Goal: Task Accomplishment & Management: Manage account settings

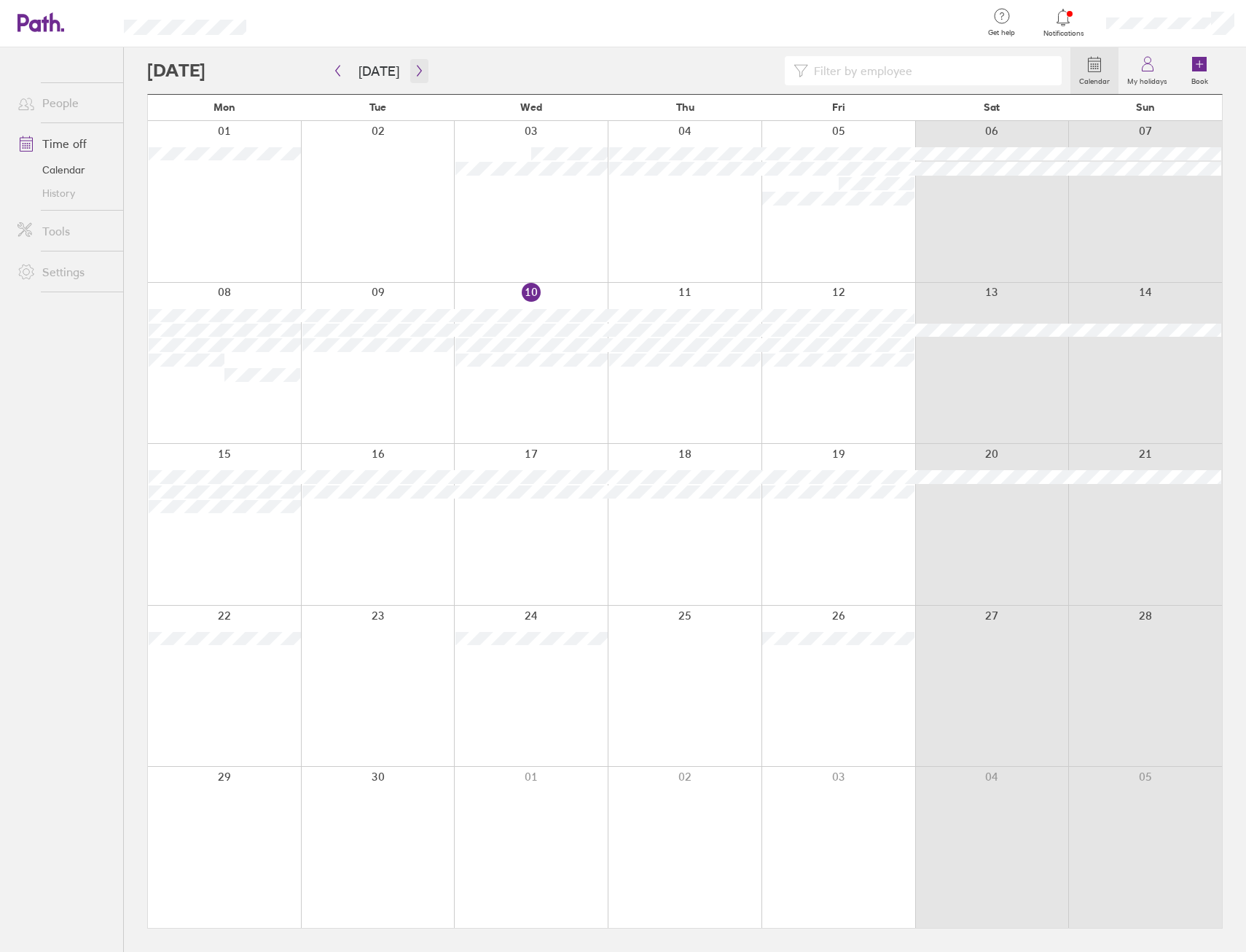
click at [420, 77] on button "button" at bounding box center [420, 71] width 18 height 24
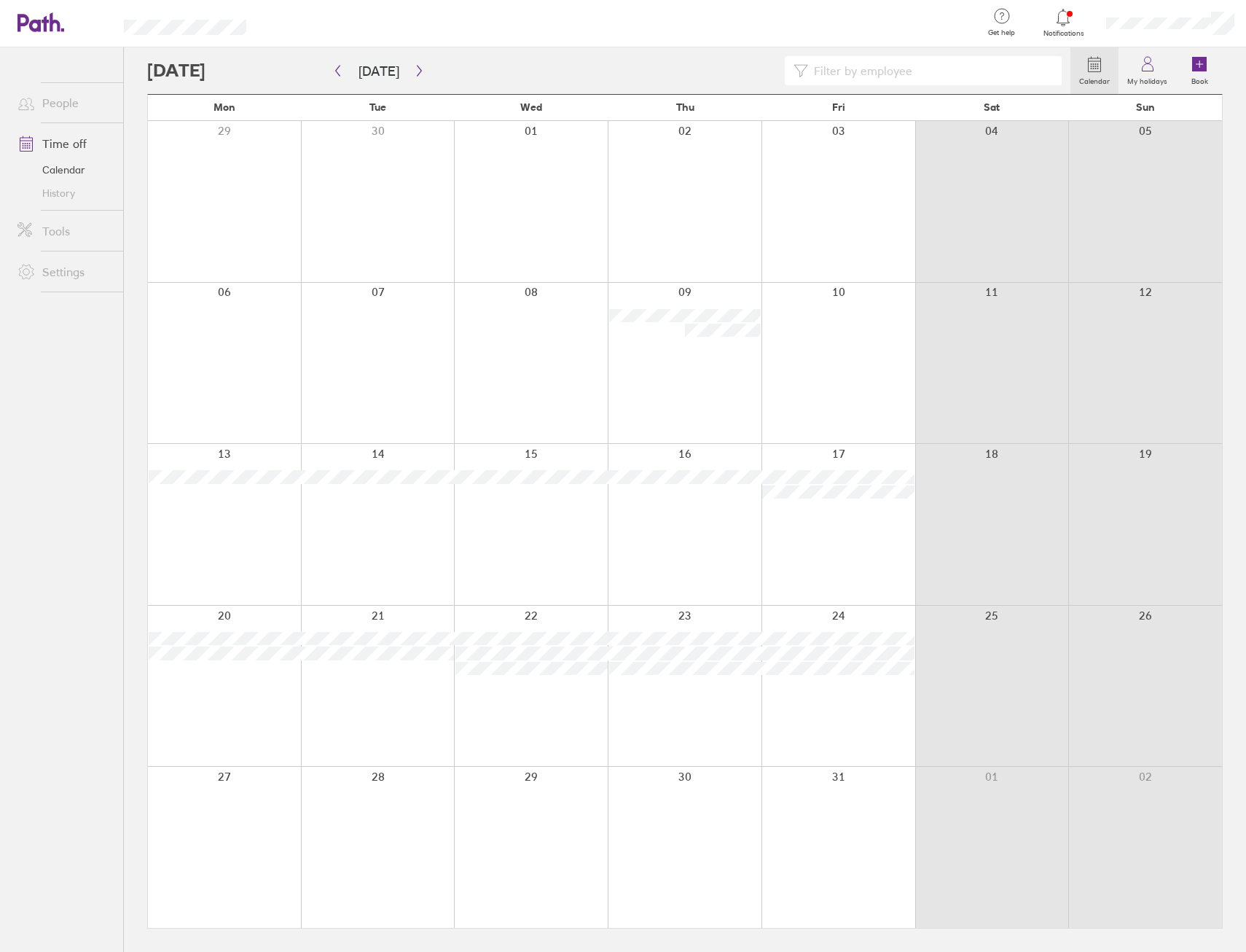
click at [880, 355] on div at bounding box center [838, 363] width 154 height 161
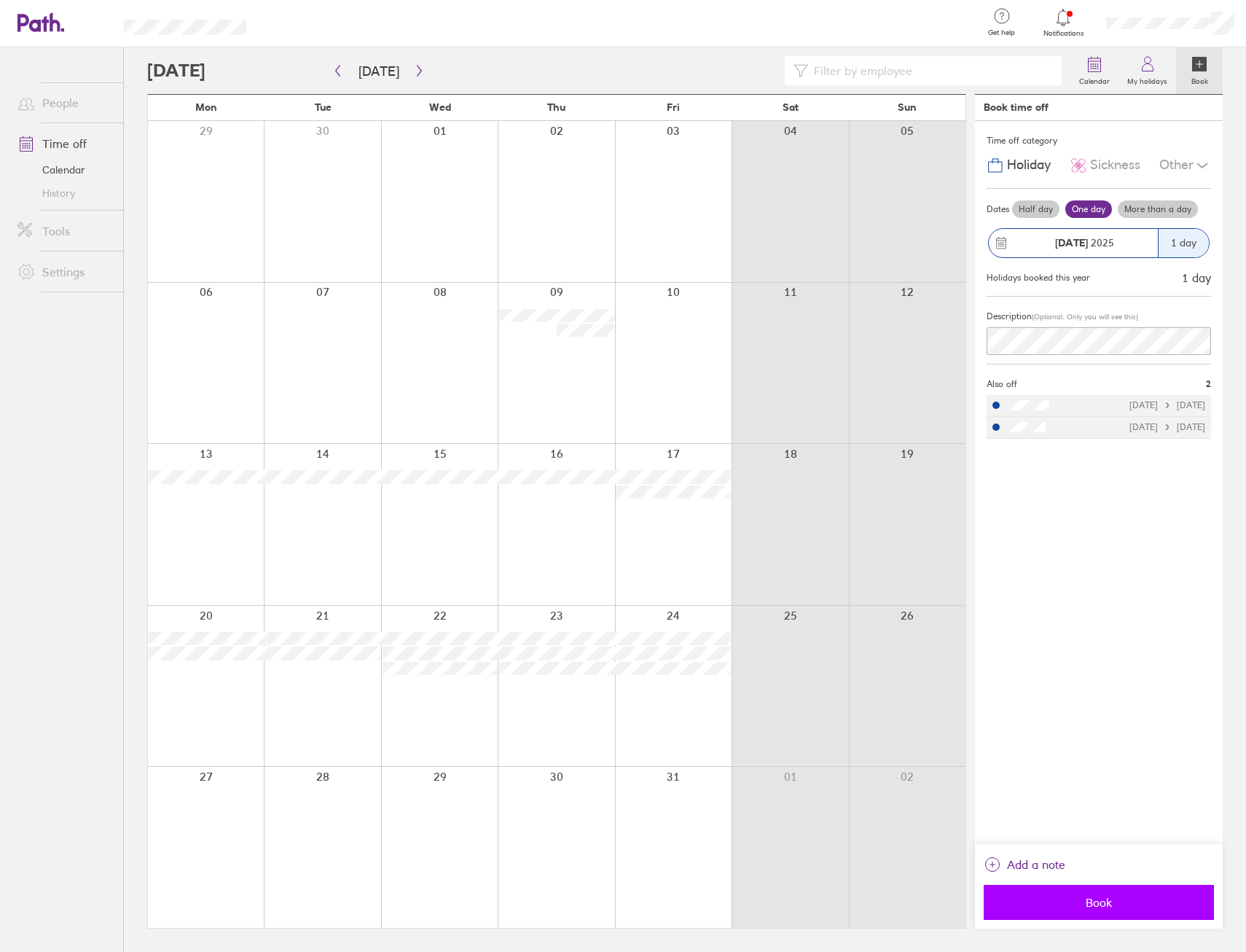
click at [1126, 903] on span "Book" at bounding box center [1099, 903] width 210 height 13
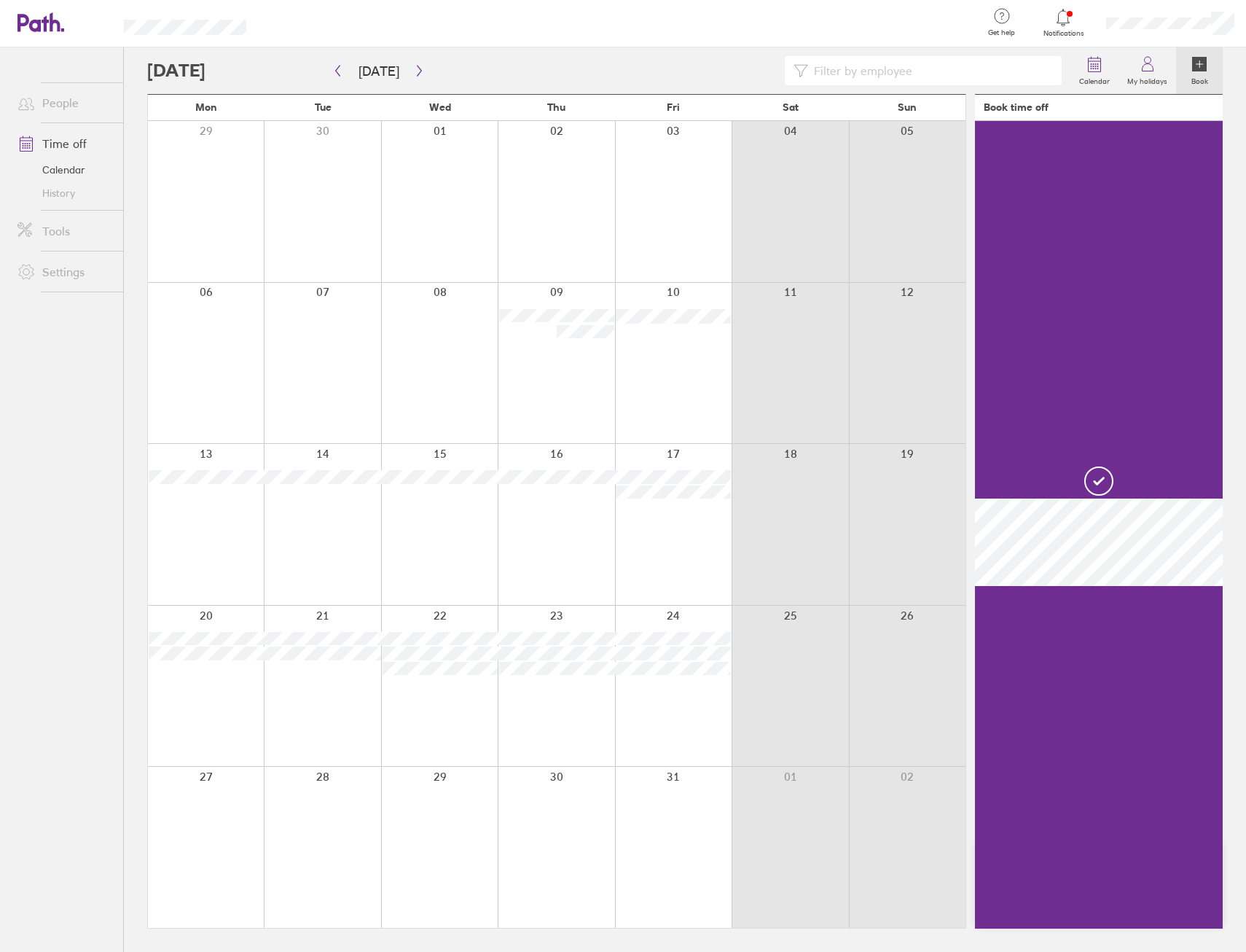
click at [193, 537] on div at bounding box center [205, 524] width 116 height 161
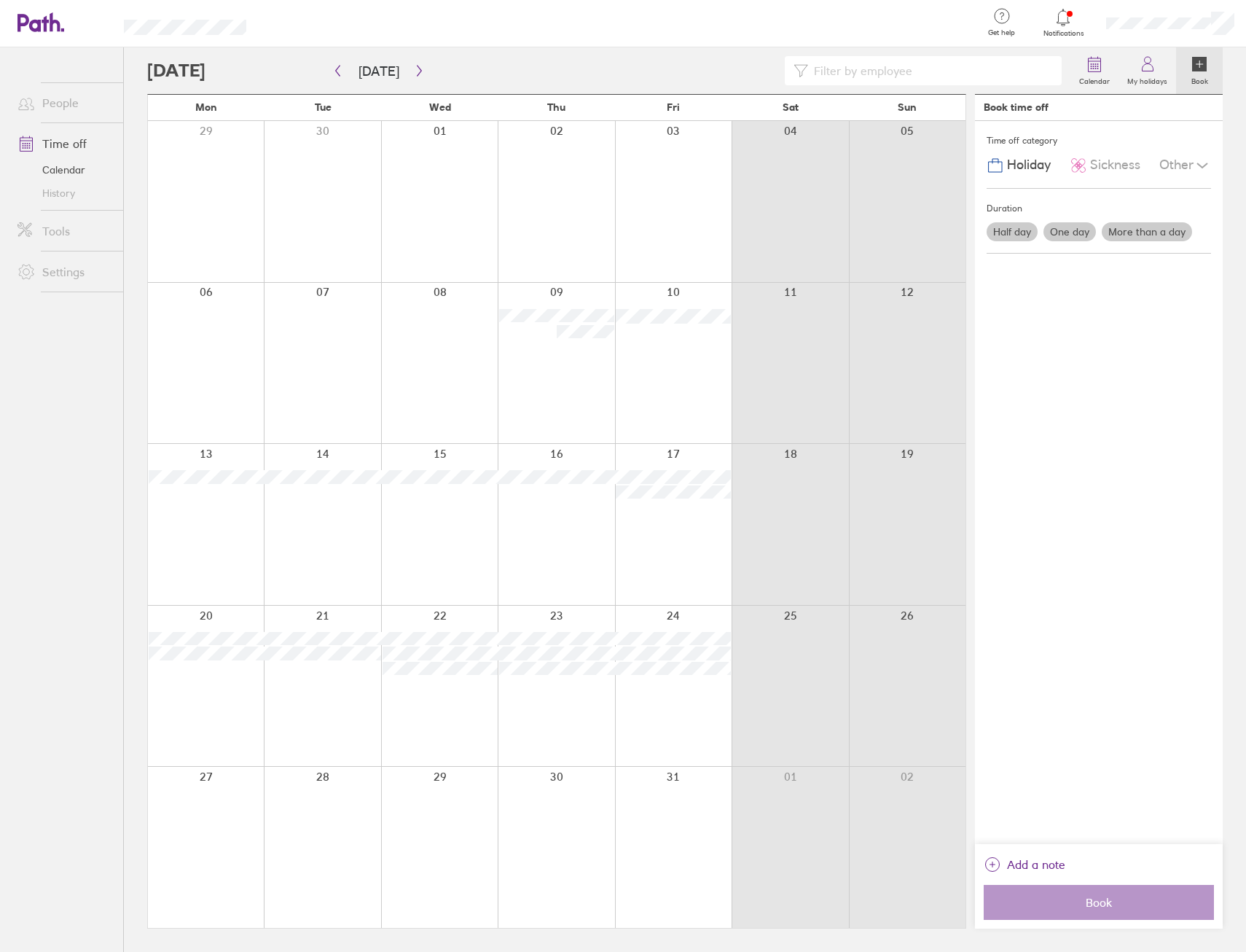
click at [192, 538] on div at bounding box center [205, 524] width 116 height 161
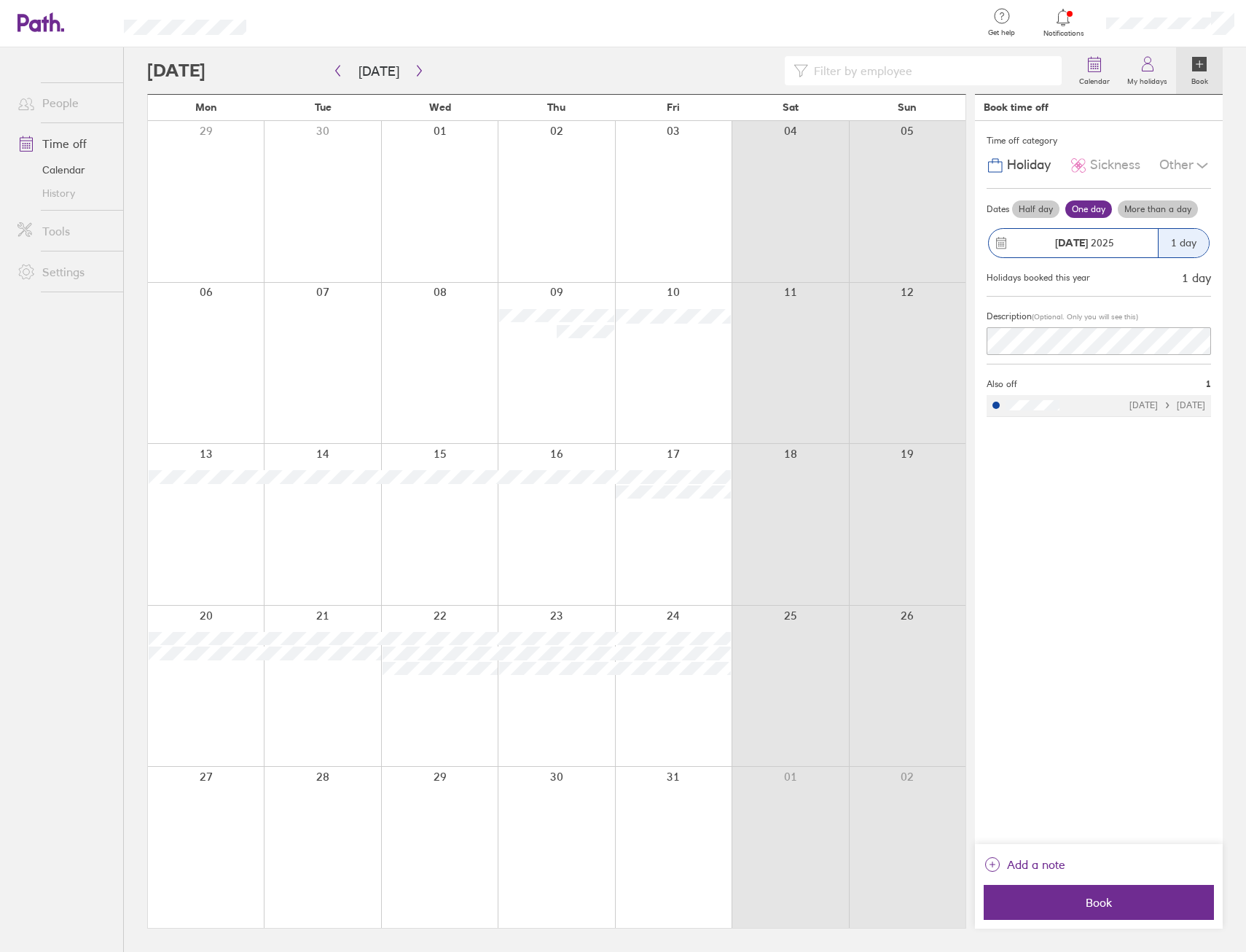
click at [708, 393] on div at bounding box center [674, 363] width 117 height 161
click at [330, 78] on button "button" at bounding box center [338, 71] width 18 height 24
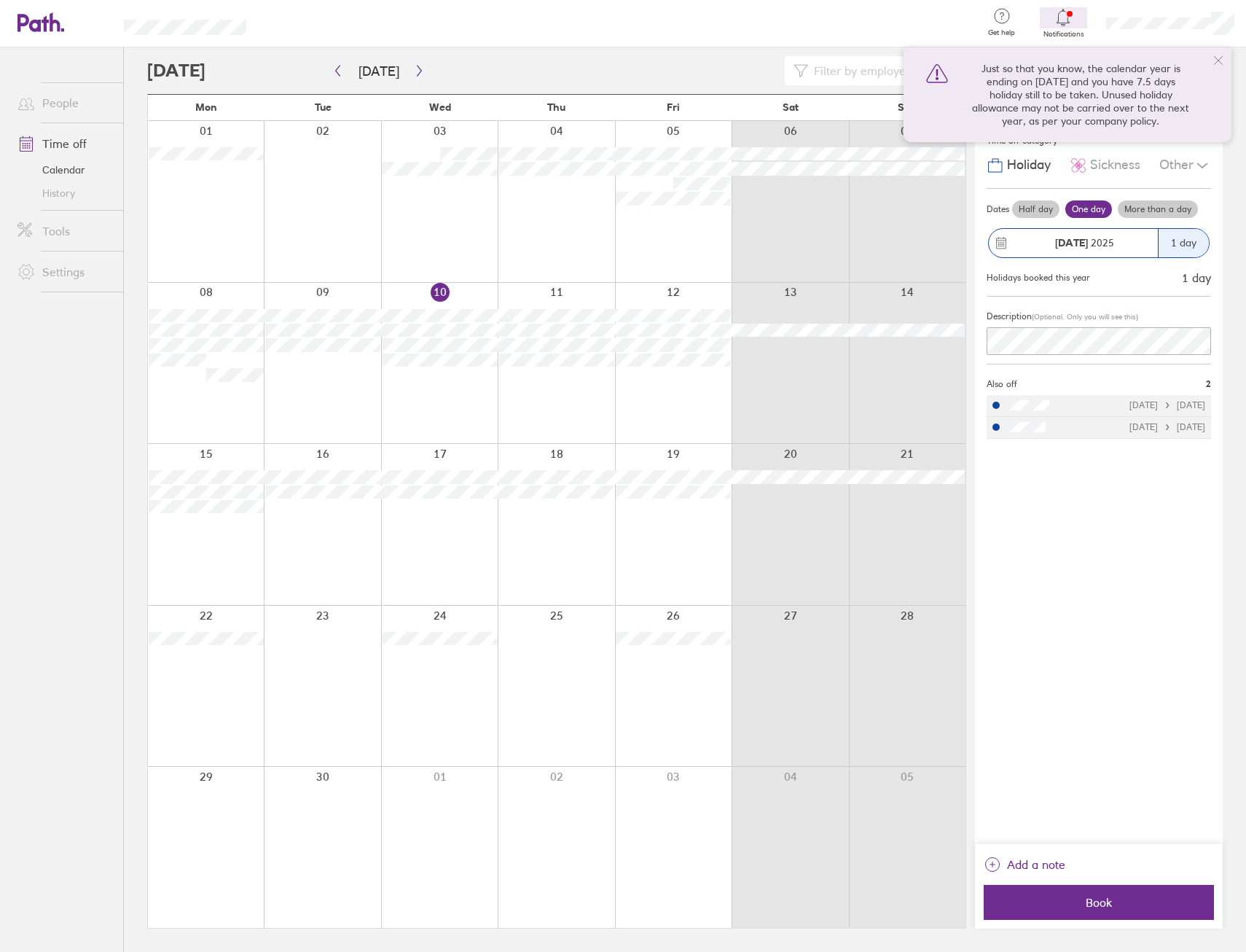
click at [1221, 64] on icon at bounding box center [1219, 61] width 12 height 12
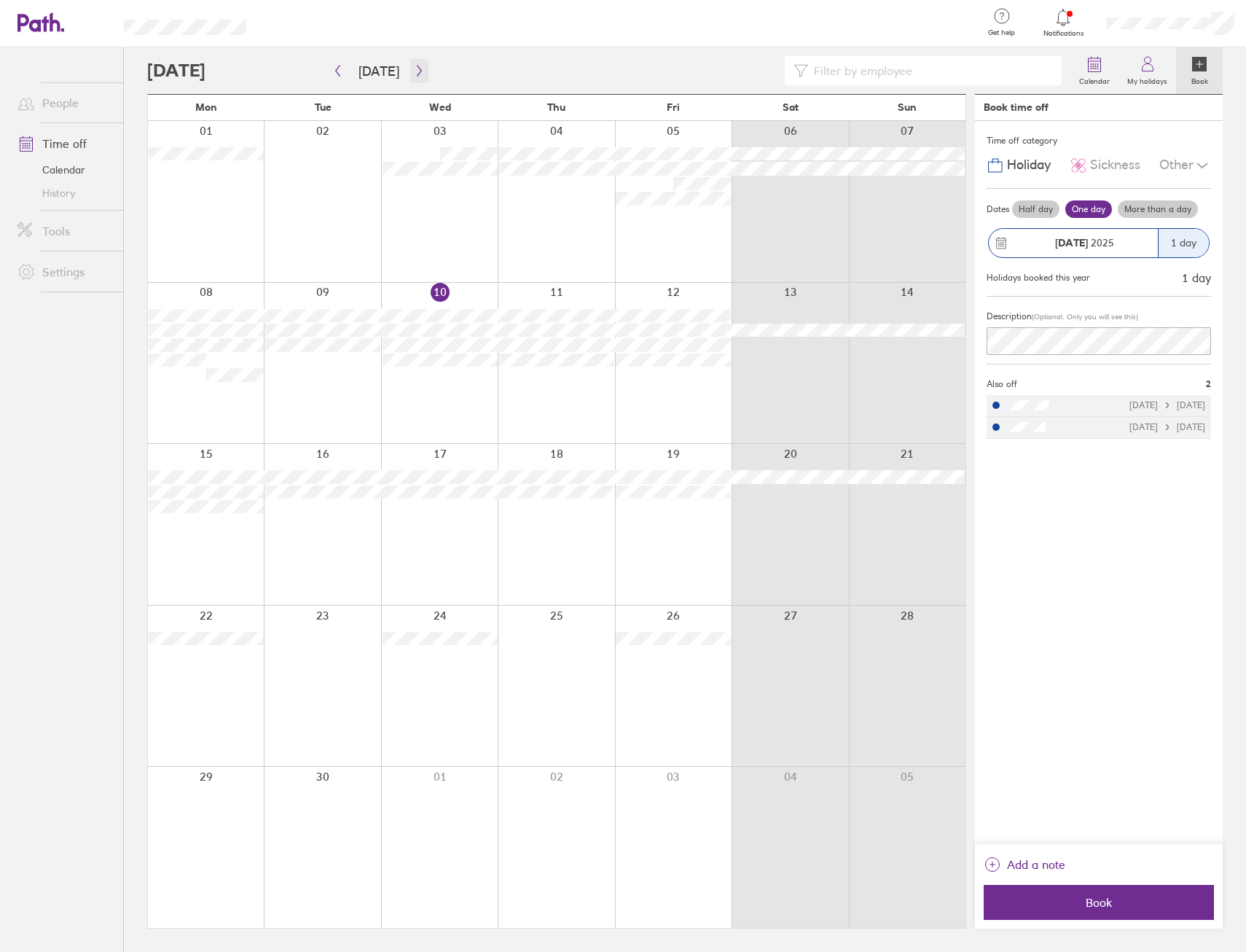
click at [417, 67] on icon "button" at bounding box center [419, 71] width 11 height 12
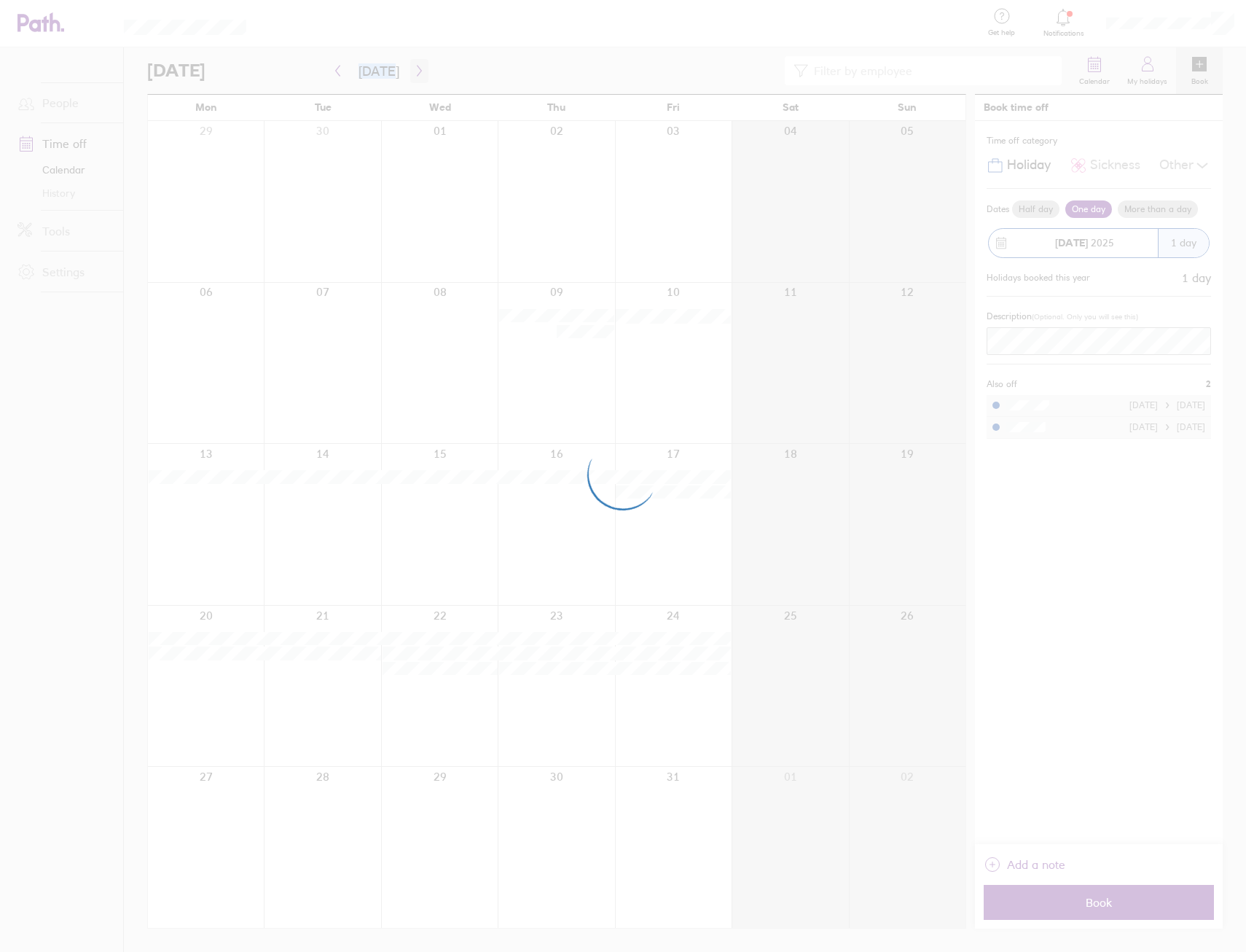
click at [417, 67] on div at bounding box center [623, 476] width 1246 height 952
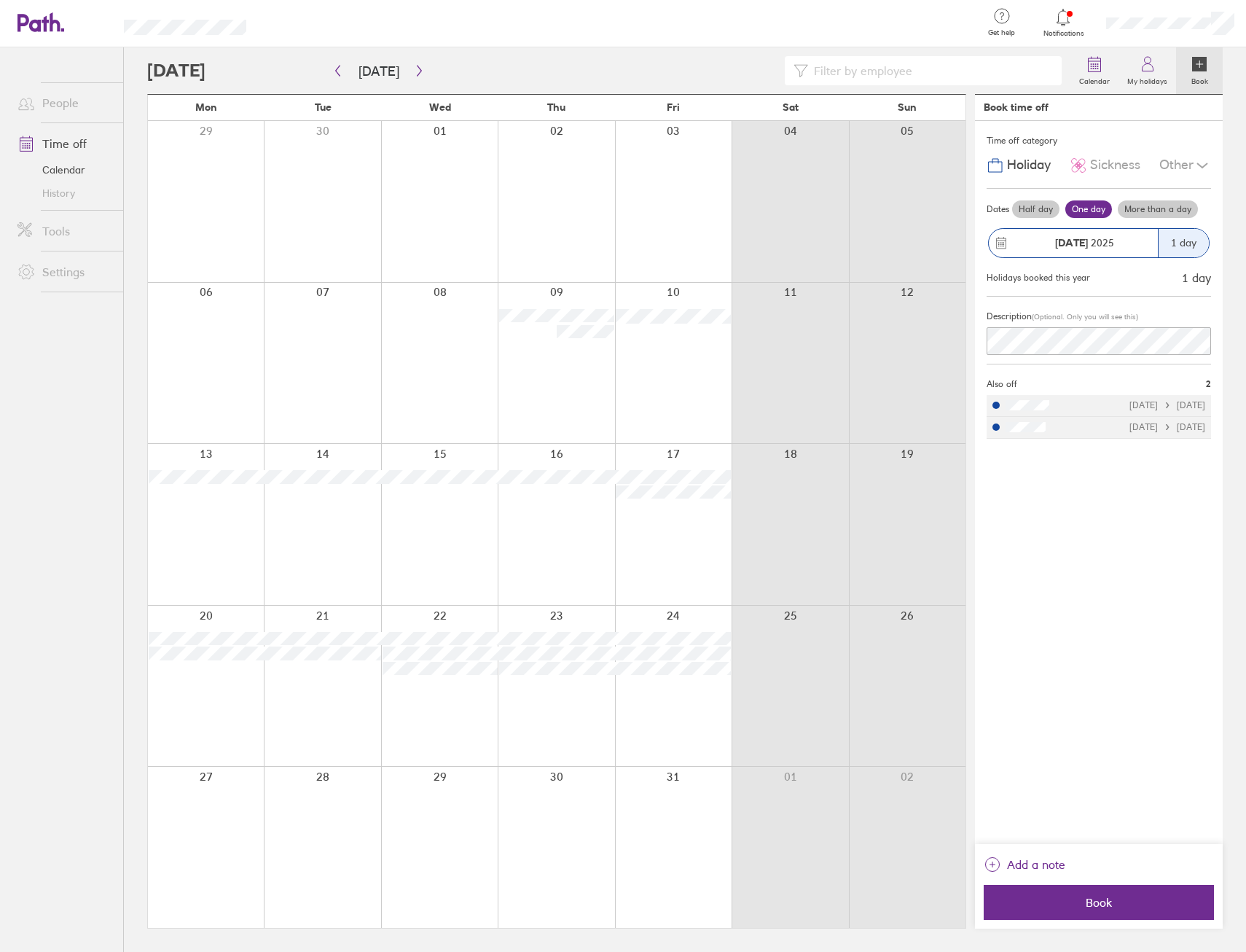
drag, startPoint x: 417, startPoint y: 67, endPoint x: 349, endPoint y: 46, distance: 71.2
click at [344, 44] on div at bounding box center [620, 24] width 701 height 47
click at [411, 74] on button "button" at bounding box center [420, 71] width 18 height 24
click at [423, 69] on button "button" at bounding box center [420, 71] width 18 height 24
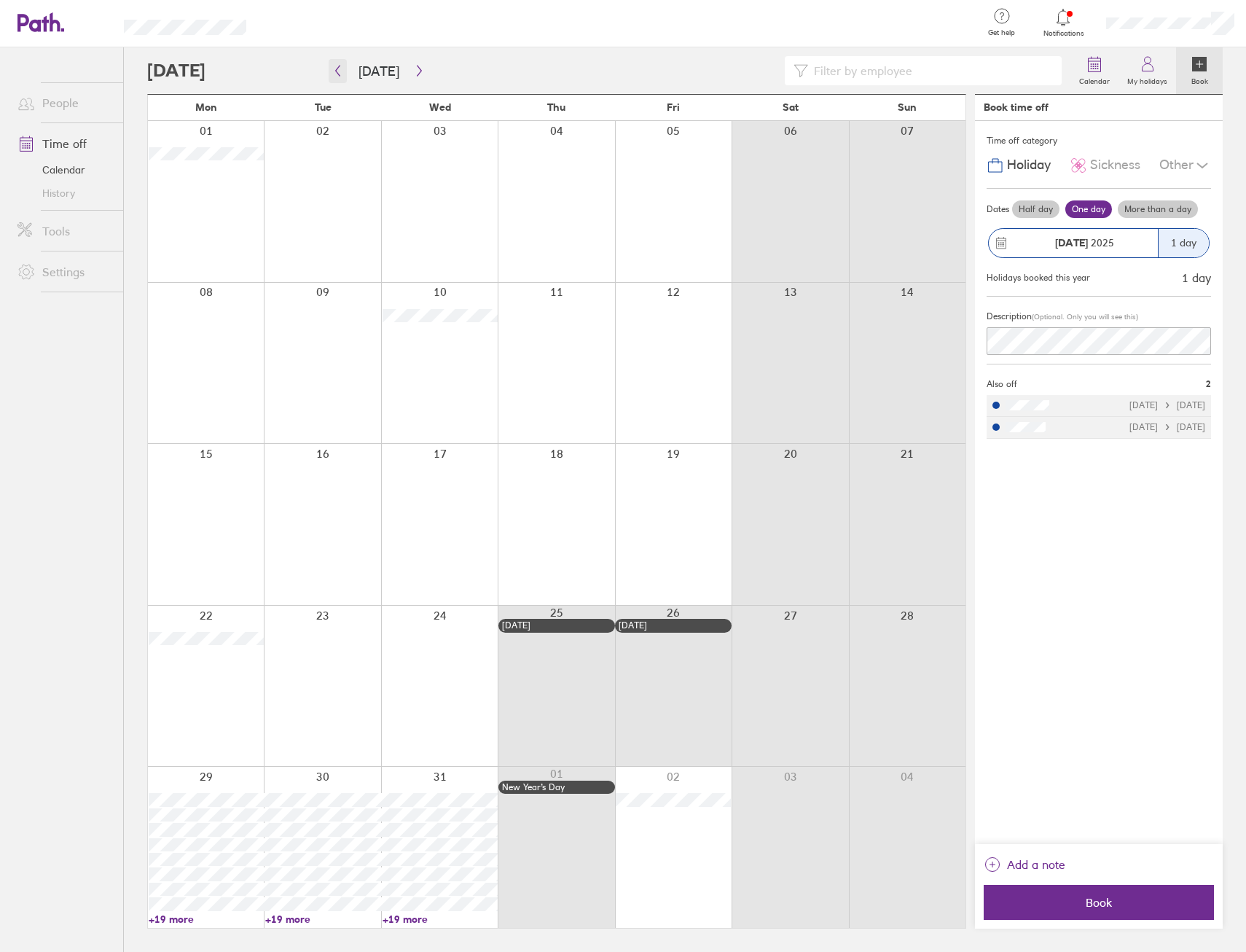
click at [339, 69] on icon "button" at bounding box center [338, 71] width 11 height 12
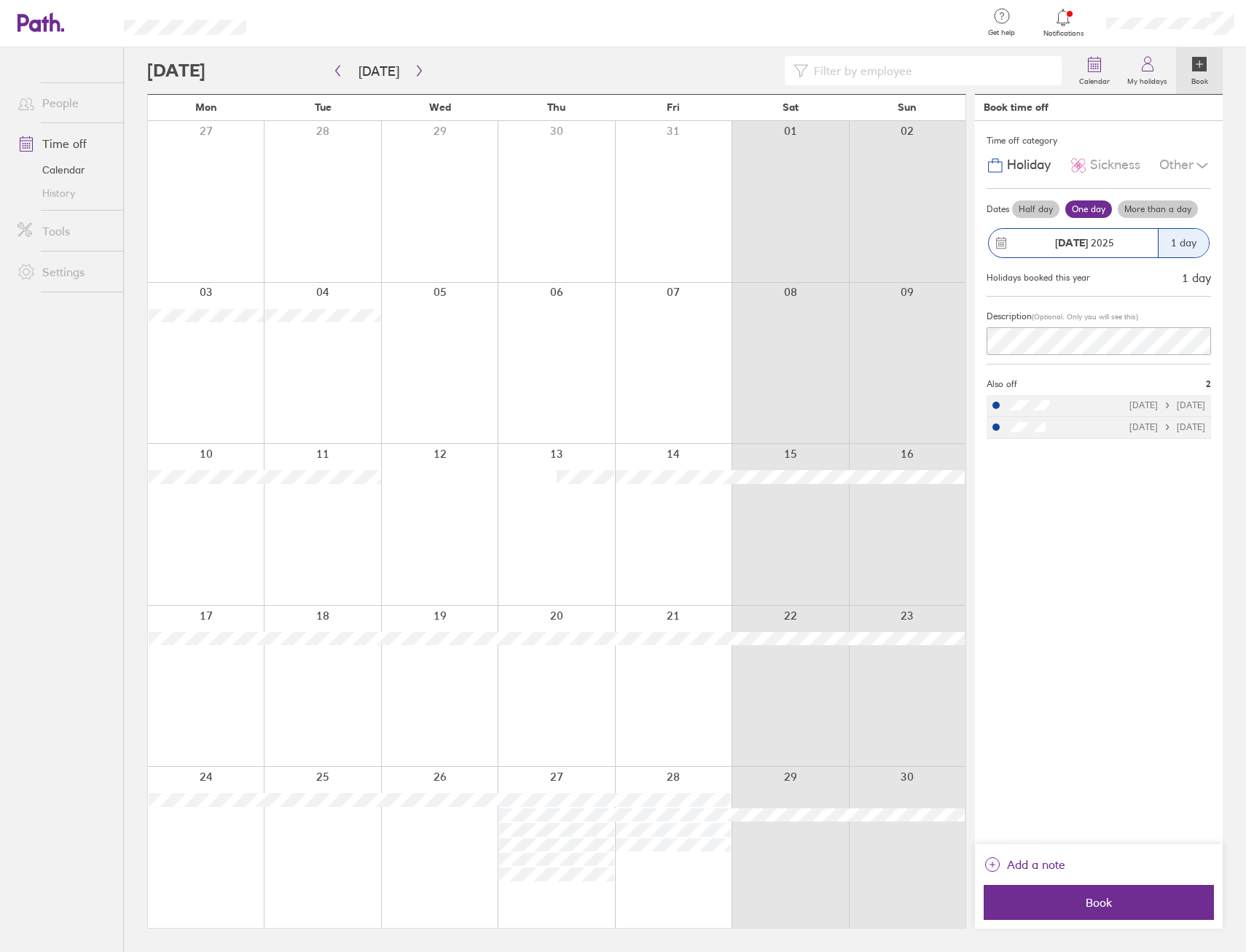
click at [577, 905] on div at bounding box center [556, 847] width 117 height 161
click at [569, 913] on div at bounding box center [556, 847] width 117 height 161
click at [565, 910] on div at bounding box center [556, 847] width 117 height 161
click at [565, 911] on div at bounding box center [556, 847] width 117 height 161
click at [1188, 244] on div "1 day" at bounding box center [1183, 243] width 51 height 28
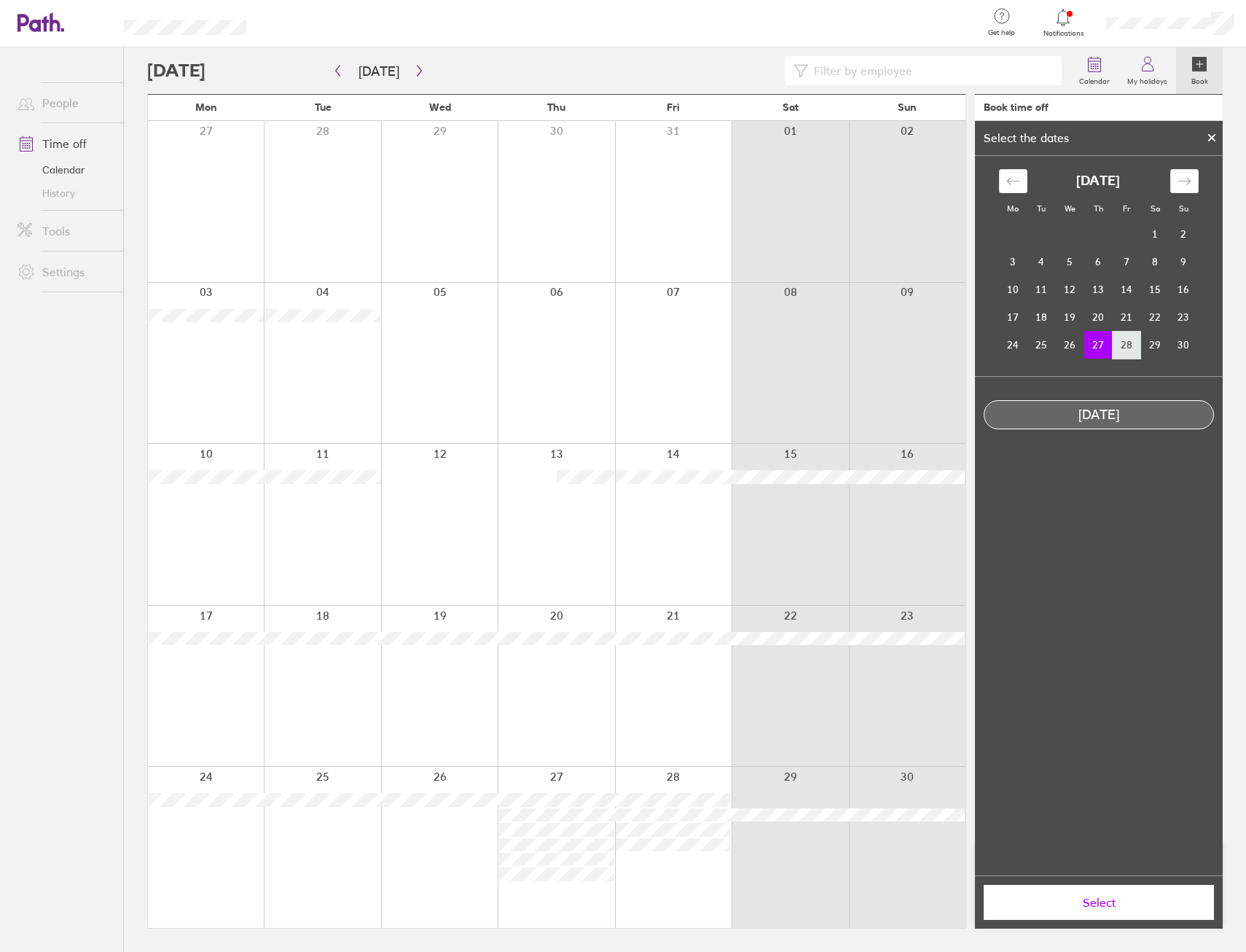
click at [1130, 346] on td "28" at bounding box center [1127, 344] width 28 height 27
click at [1109, 919] on button "Select" at bounding box center [1099, 902] width 230 height 35
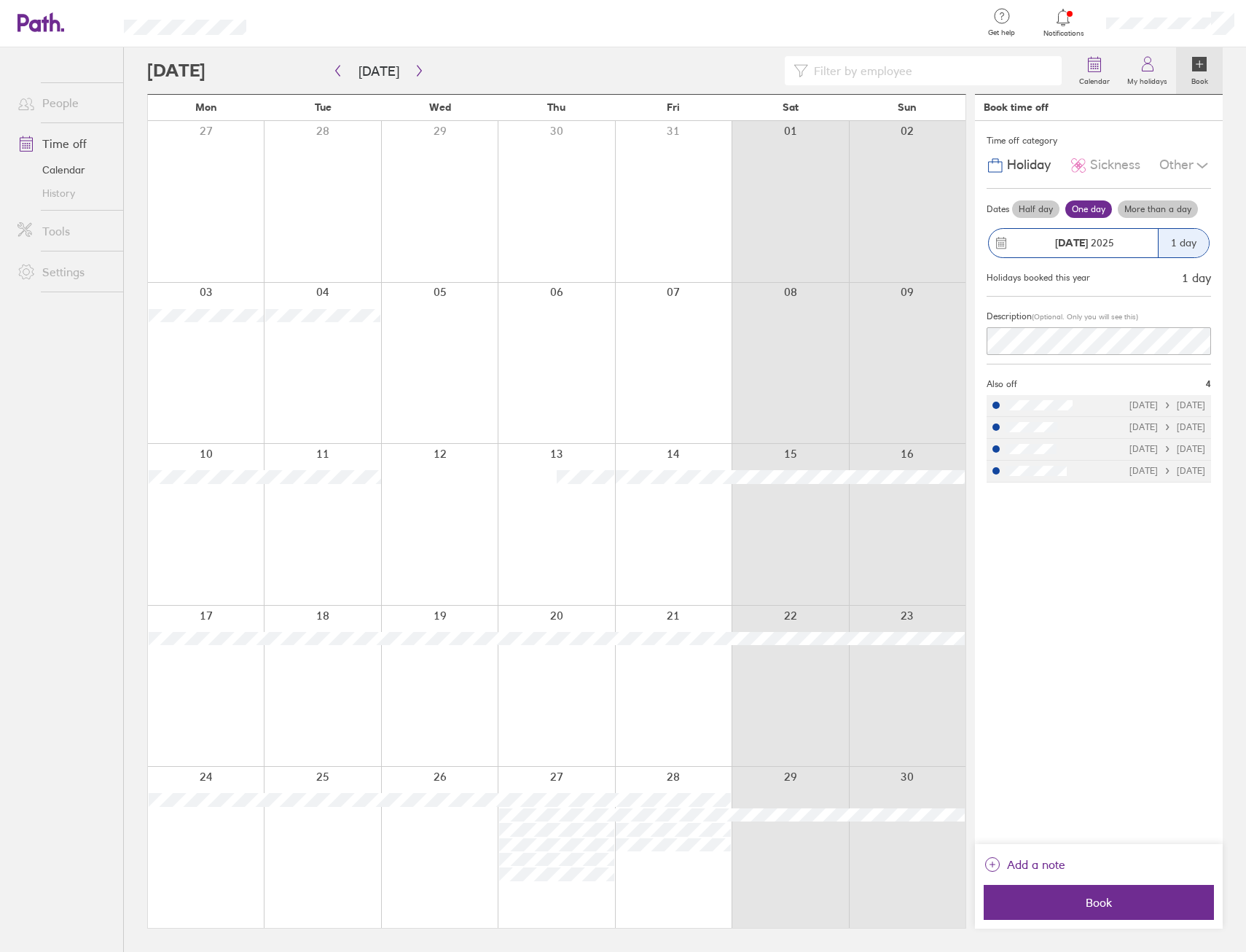
click at [581, 916] on div at bounding box center [556, 847] width 117 height 161
click at [1208, 282] on div "1 day" at bounding box center [1196, 278] width 29 height 13
drag, startPoint x: 1208, startPoint y: 282, endPoint x: 1192, endPoint y: 280, distance: 16.1
click at [1193, 280] on div "1 day" at bounding box center [1196, 278] width 29 height 13
click at [1188, 279] on div "1 day" at bounding box center [1196, 278] width 29 height 13
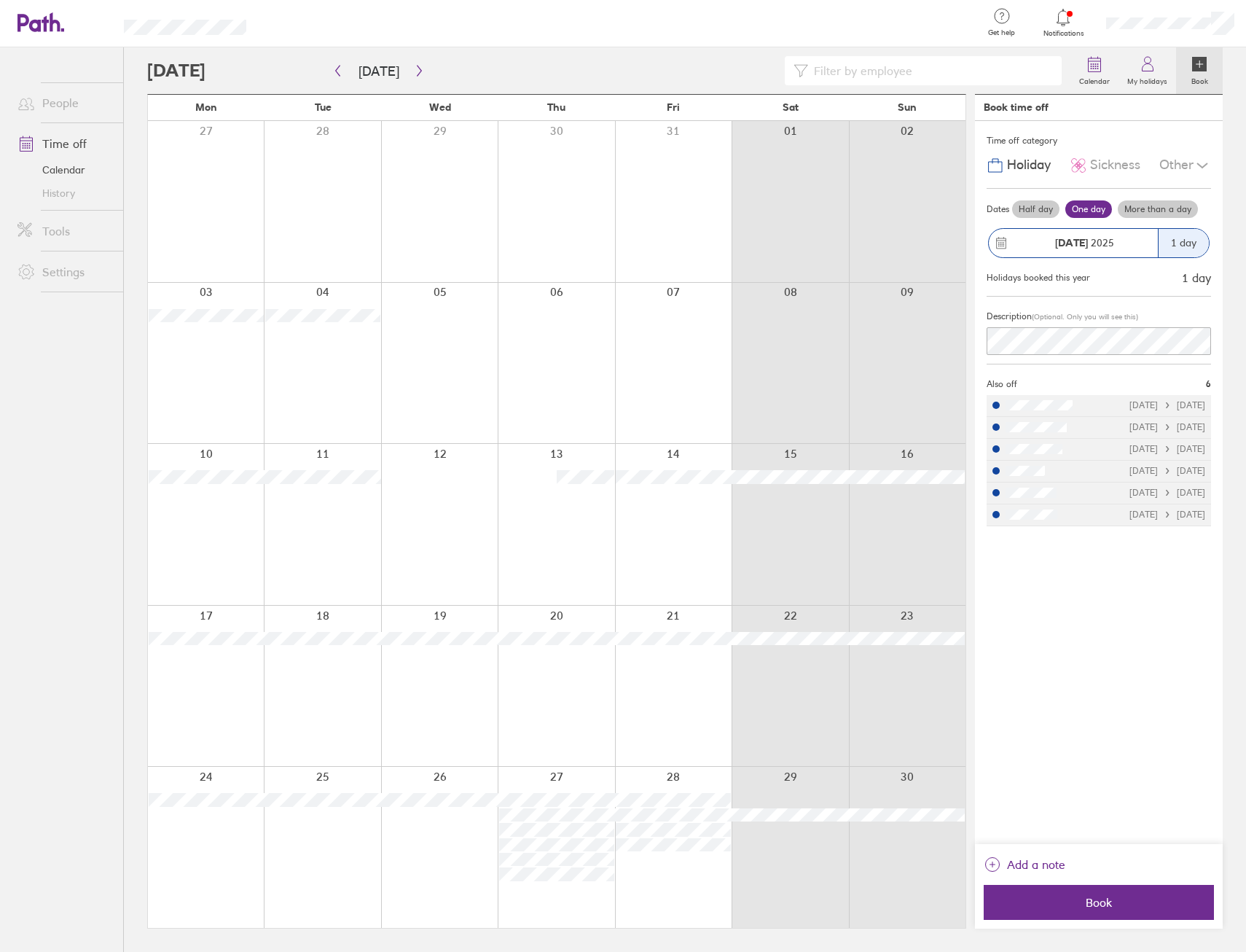
click at [651, 913] on div at bounding box center [674, 847] width 117 height 161
click at [577, 906] on div at bounding box center [556, 847] width 117 height 161
click at [996, 254] on div "[DATE]" at bounding box center [1073, 243] width 169 height 28
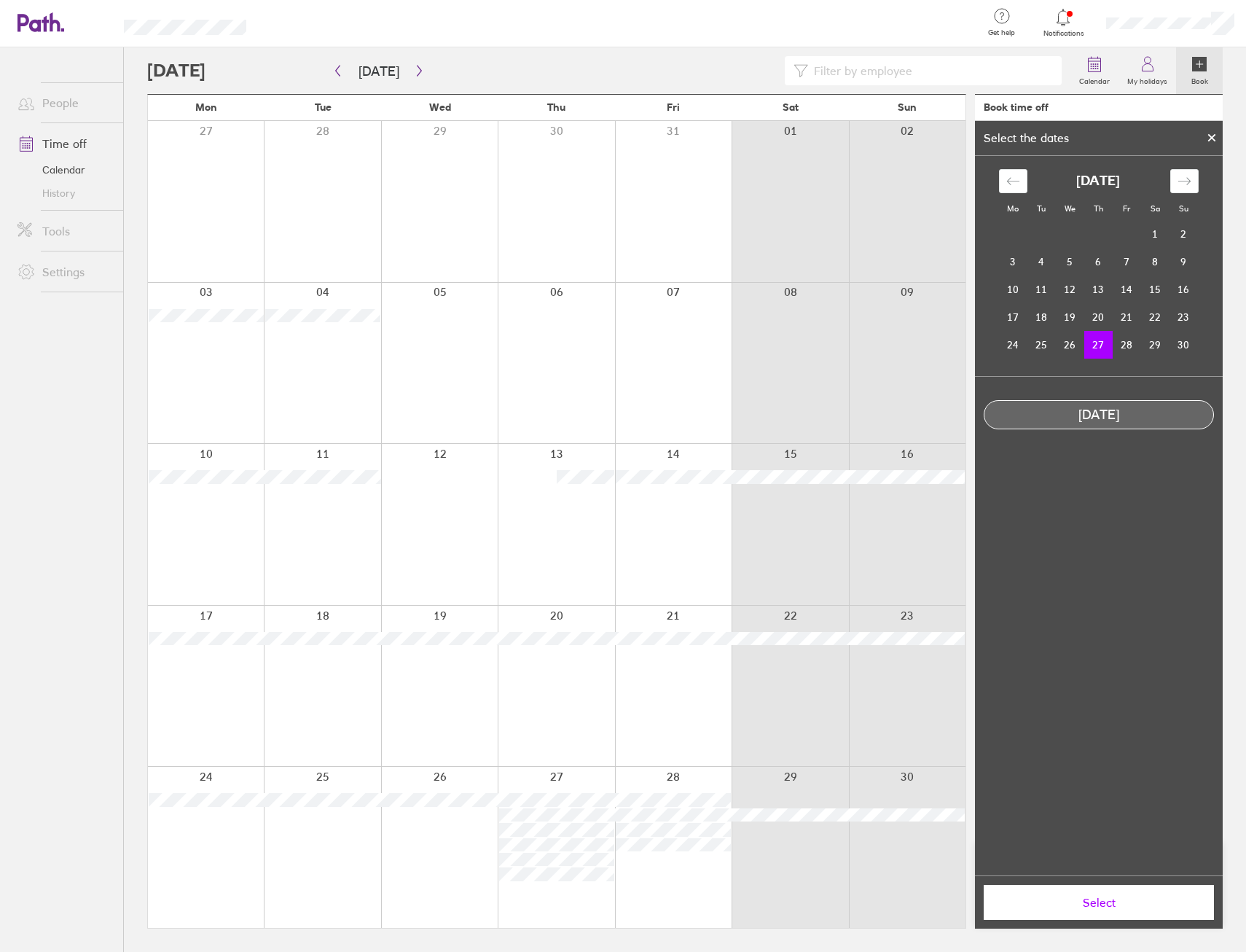
click at [1084, 410] on div "[DATE]" at bounding box center [1099, 415] width 229 height 16
click at [1094, 342] on td "27" at bounding box center [1098, 344] width 28 height 27
click at [1120, 347] on td "28" at bounding box center [1127, 344] width 28 height 27
click at [1097, 343] on td "27" at bounding box center [1098, 344] width 28 height 27
click at [1130, 352] on td "28" at bounding box center [1127, 344] width 28 height 27
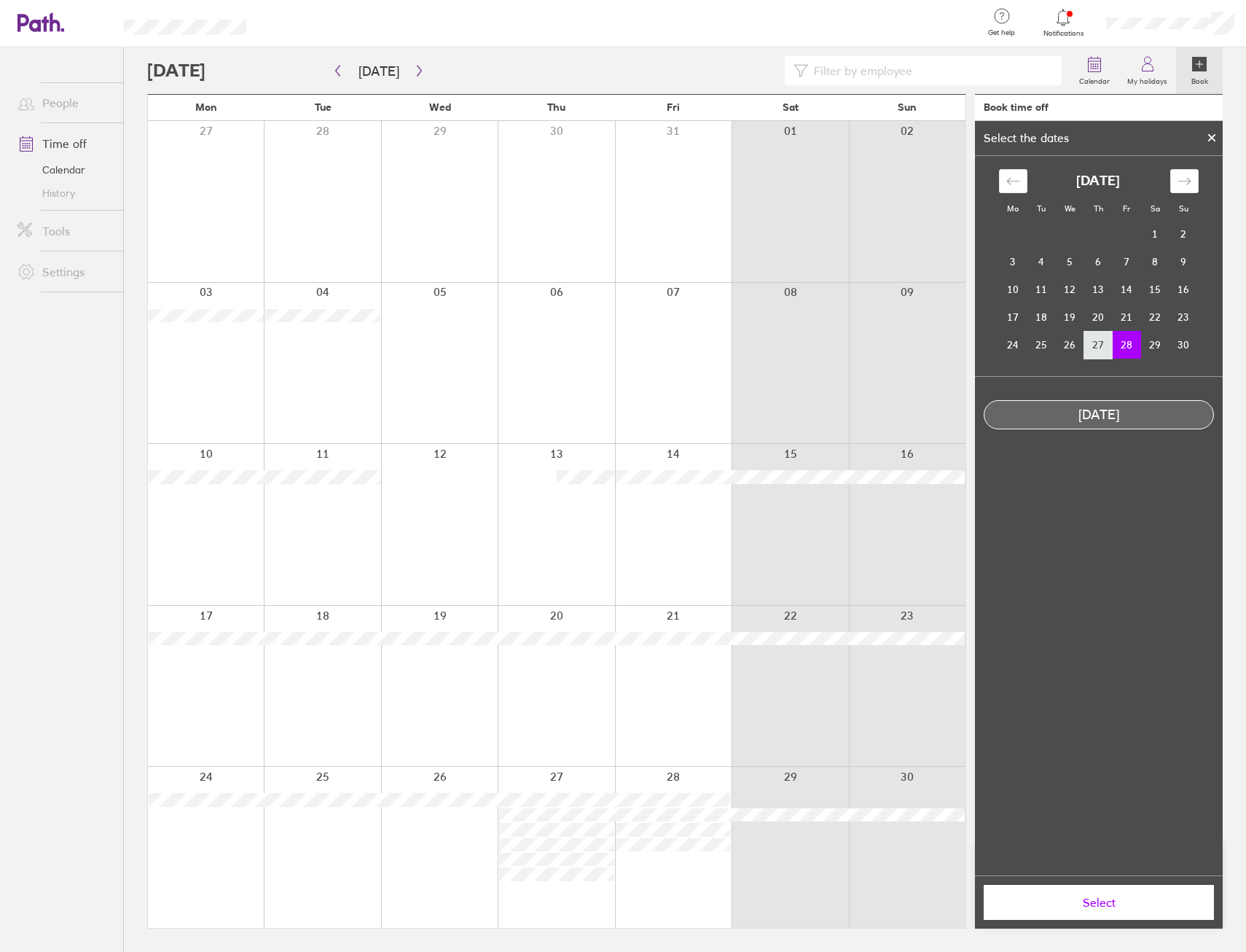
click at [1103, 337] on td "27" at bounding box center [1098, 344] width 28 height 27
click at [1060, 909] on button "Select" at bounding box center [1099, 902] width 230 height 35
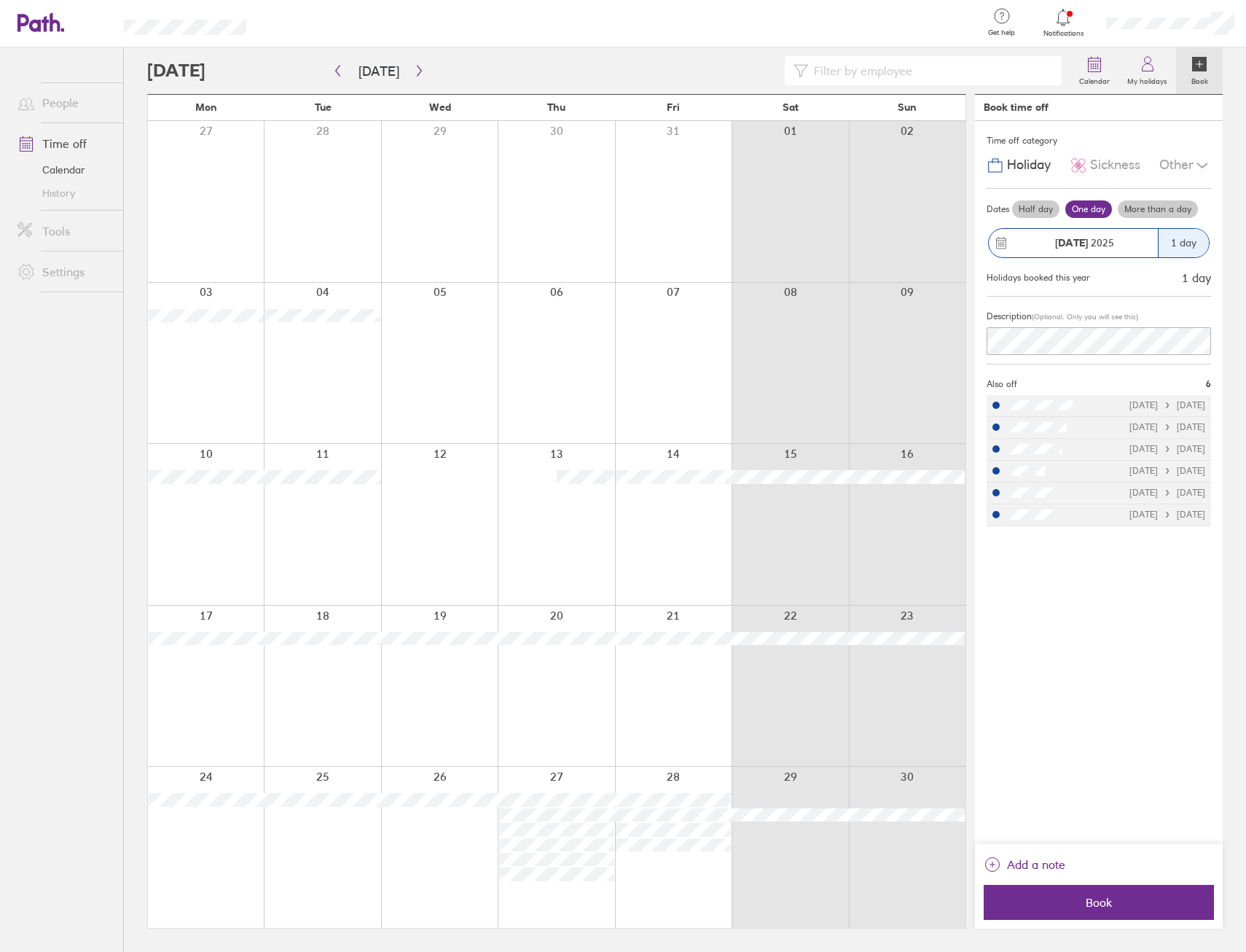
click at [1165, 216] on label "More than a day" at bounding box center [1158, 209] width 81 height 18
click at [0, 0] on input "More than a day" at bounding box center [0, 0] width 0 height 0
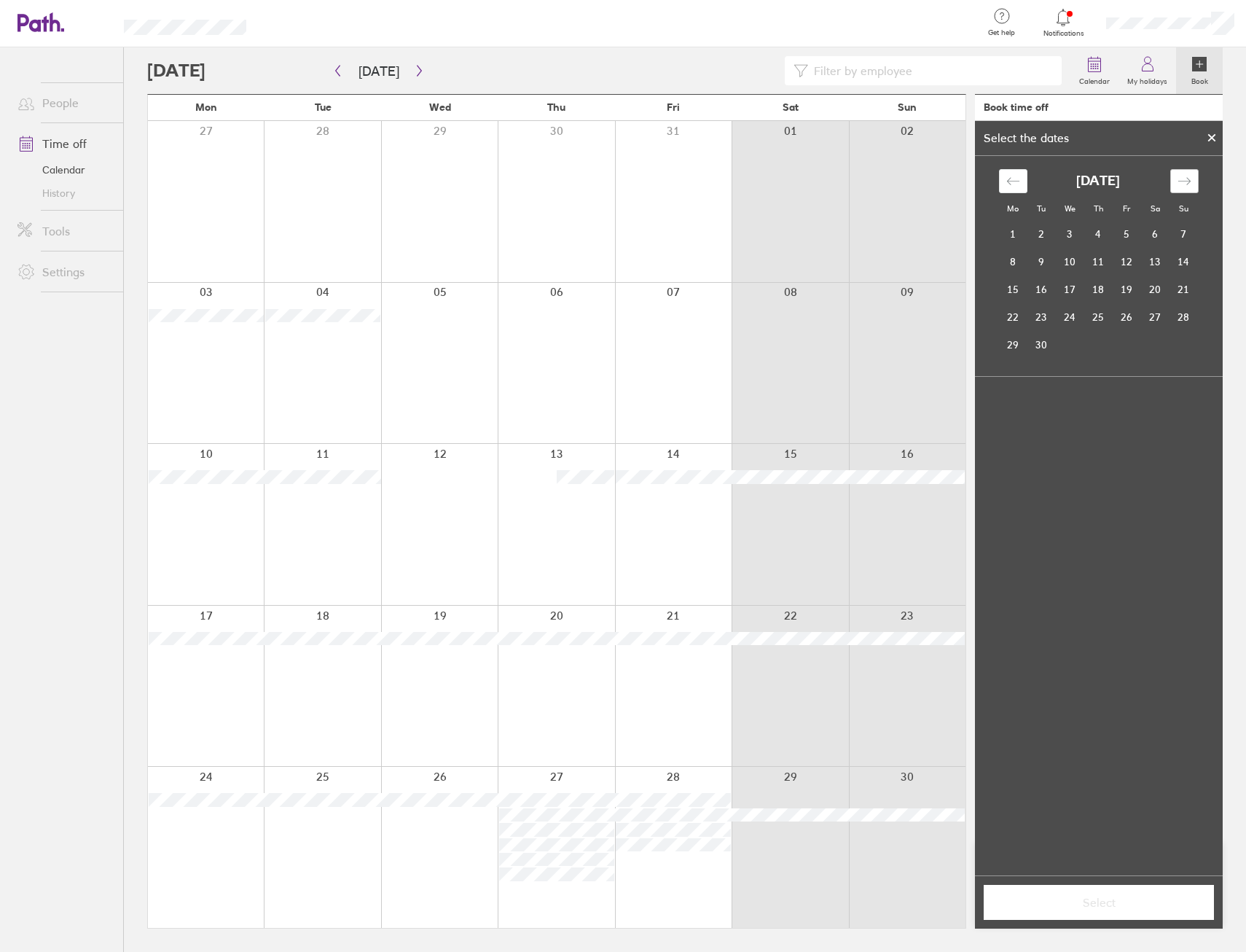
click at [1181, 181] on icon "Move forward to switch to the next month." at bounding box center [1185, 181] width 14 height 14
click at [1181, 180] on icon "Move forward to switch to the next month." at bounding box center [1185, 181] width 14 height 14
click at [1098, 347] on td "27" at bounding box center [1098, 344] width 28 height 27
click at [1129, 343] on td "28" at bounding box center [1127, 344] width 28 height 27
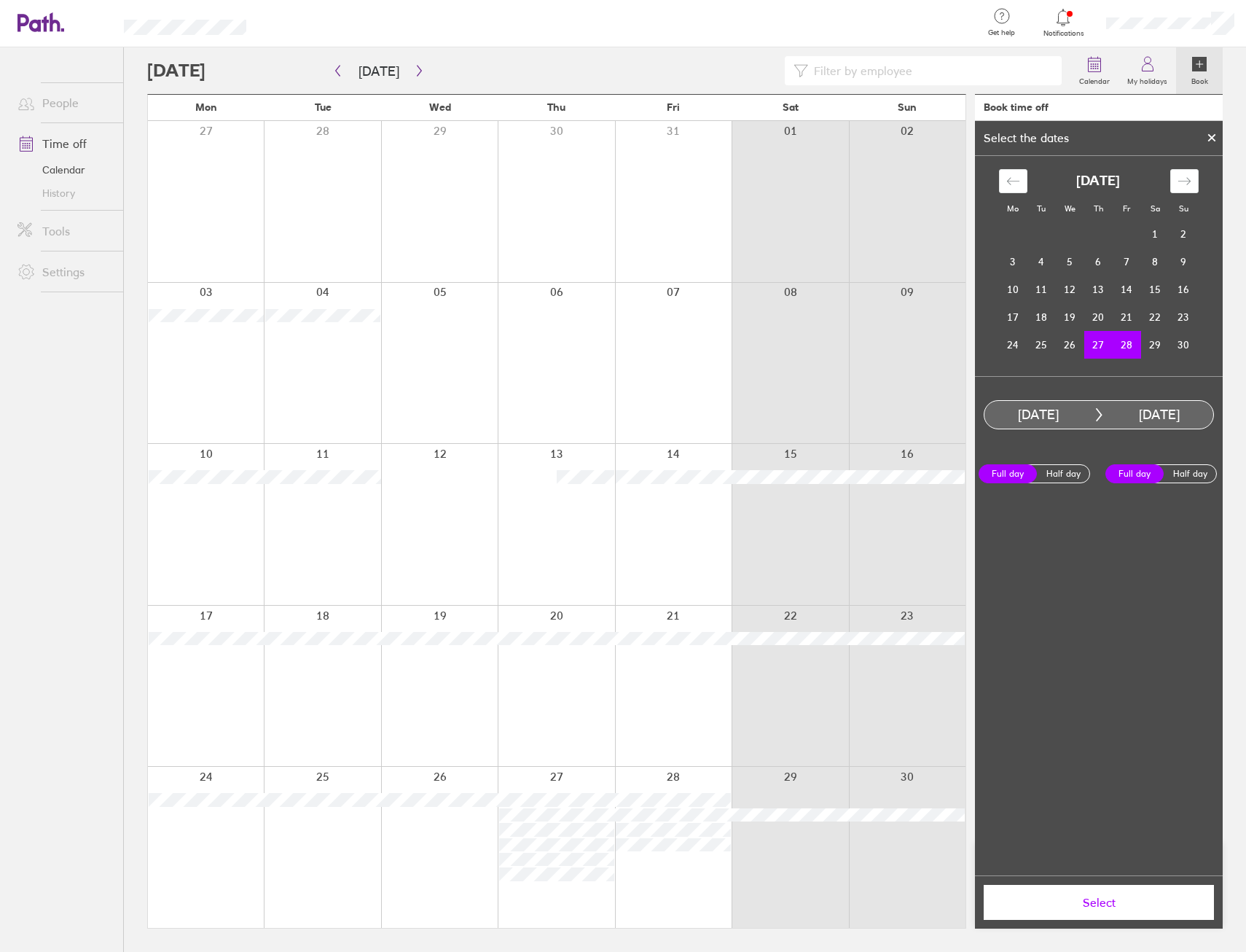
click at [1081, 911] on button "Select" at bounding box center [1099, 902] width 230 height 35
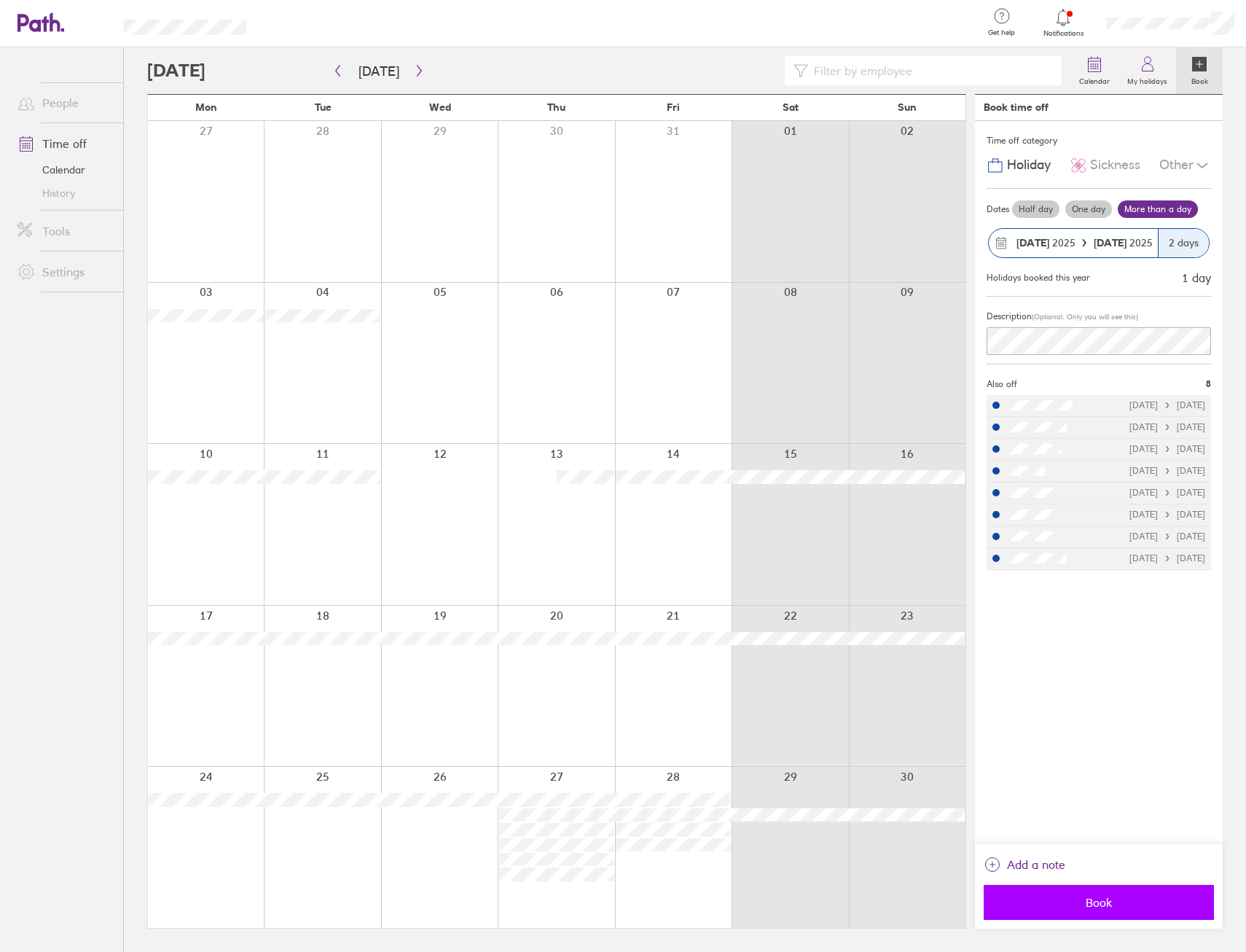
click at [1151, 894] on button "Book" at bounding box center [1099, 902] width 230 height 35
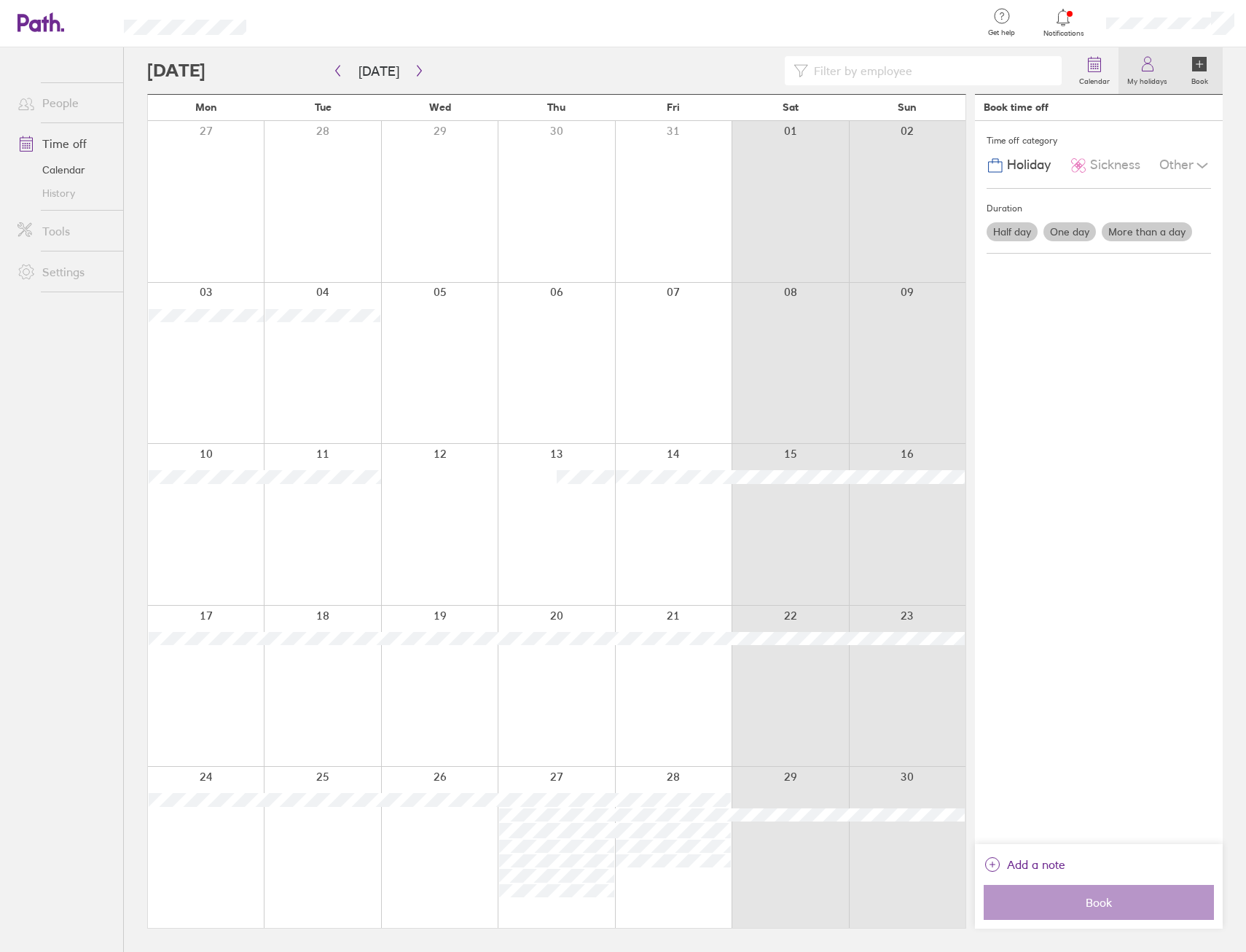
click at [1146, 83] on label "My holidays" at bounding box center [1148, 80] width 58 height 13
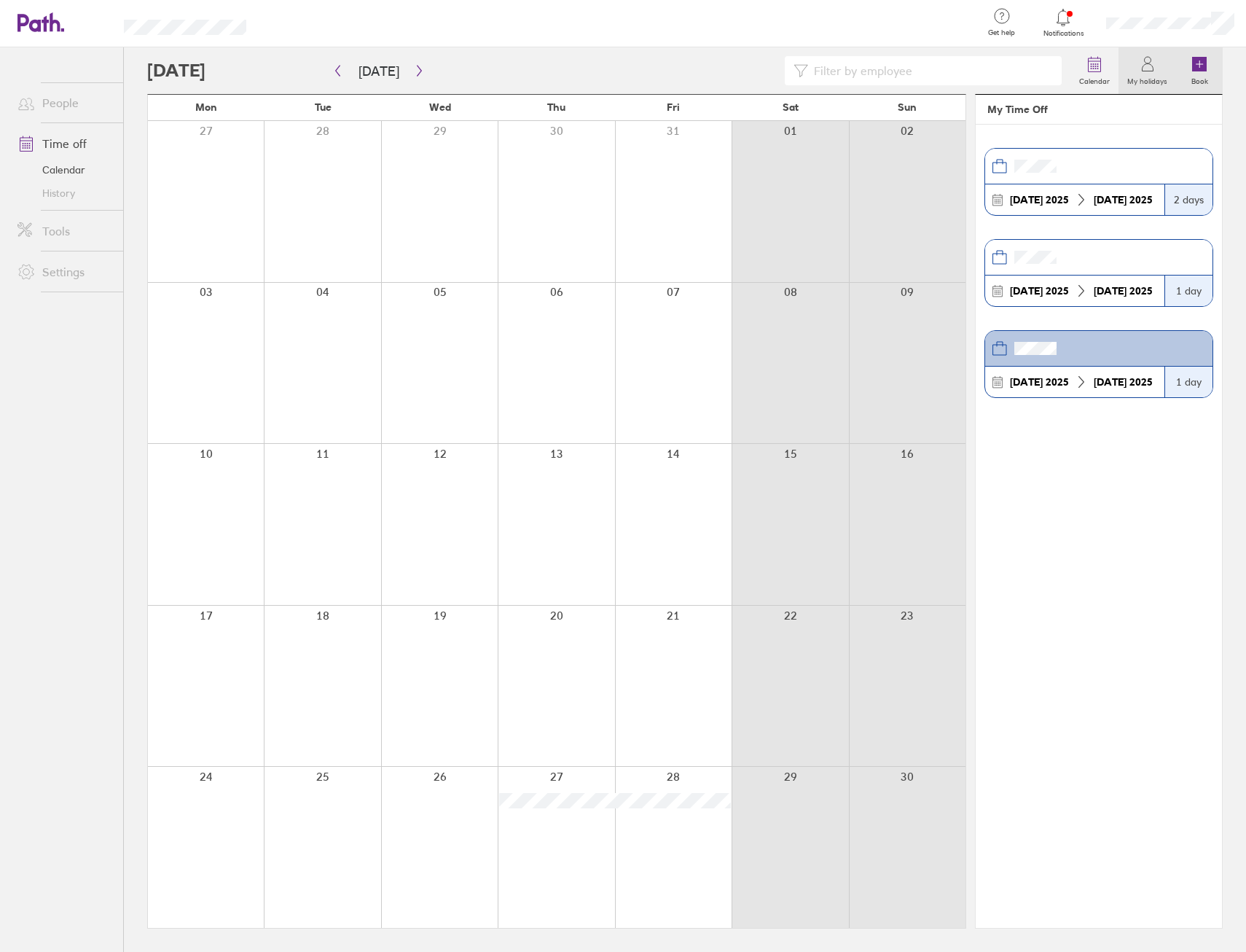
click at [1199, 71] on icon at bounding box center [1199, 64] width 15 height 15
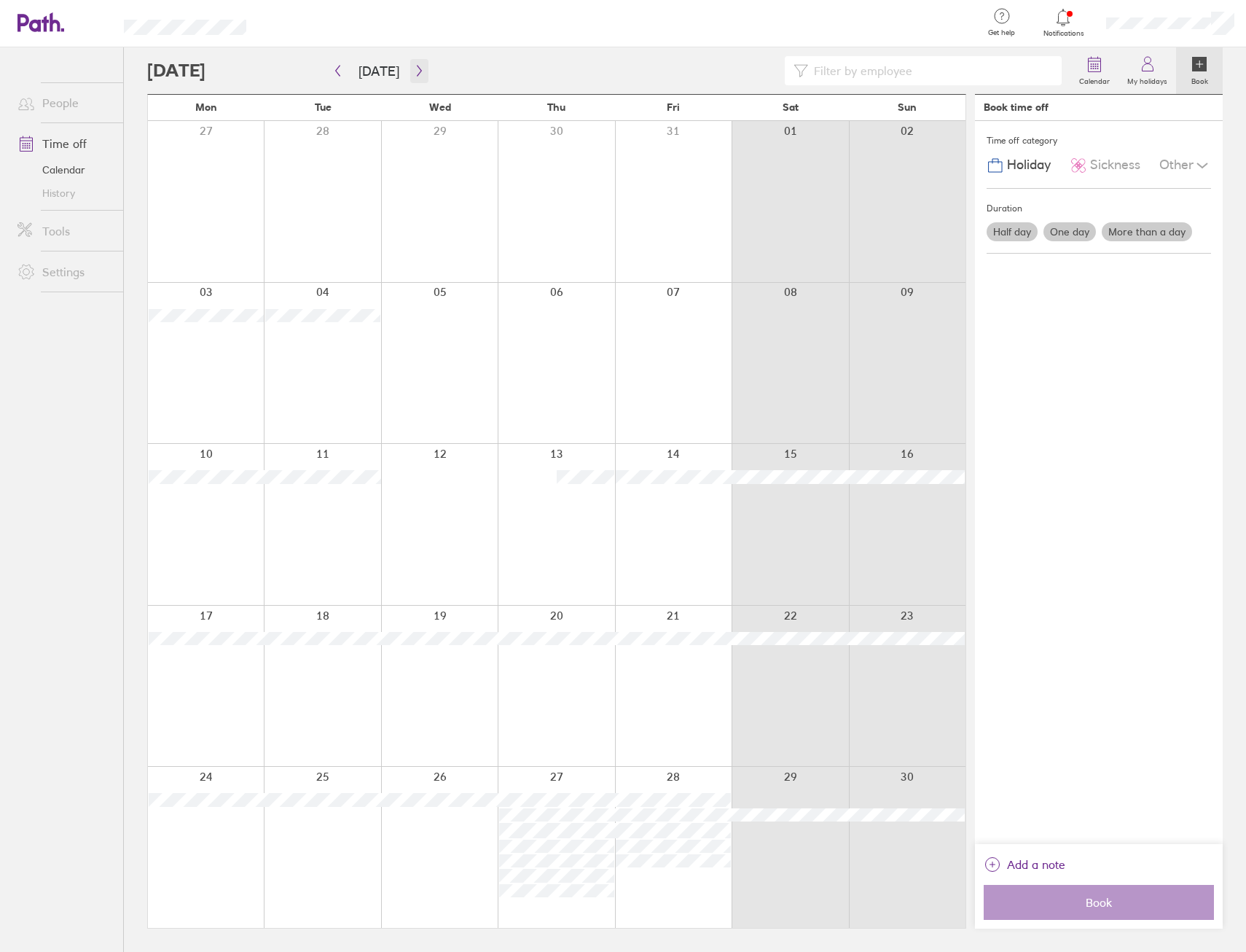
click at [414, 69] on icon "button" at bounding box center [419, 71] width 11 height 12
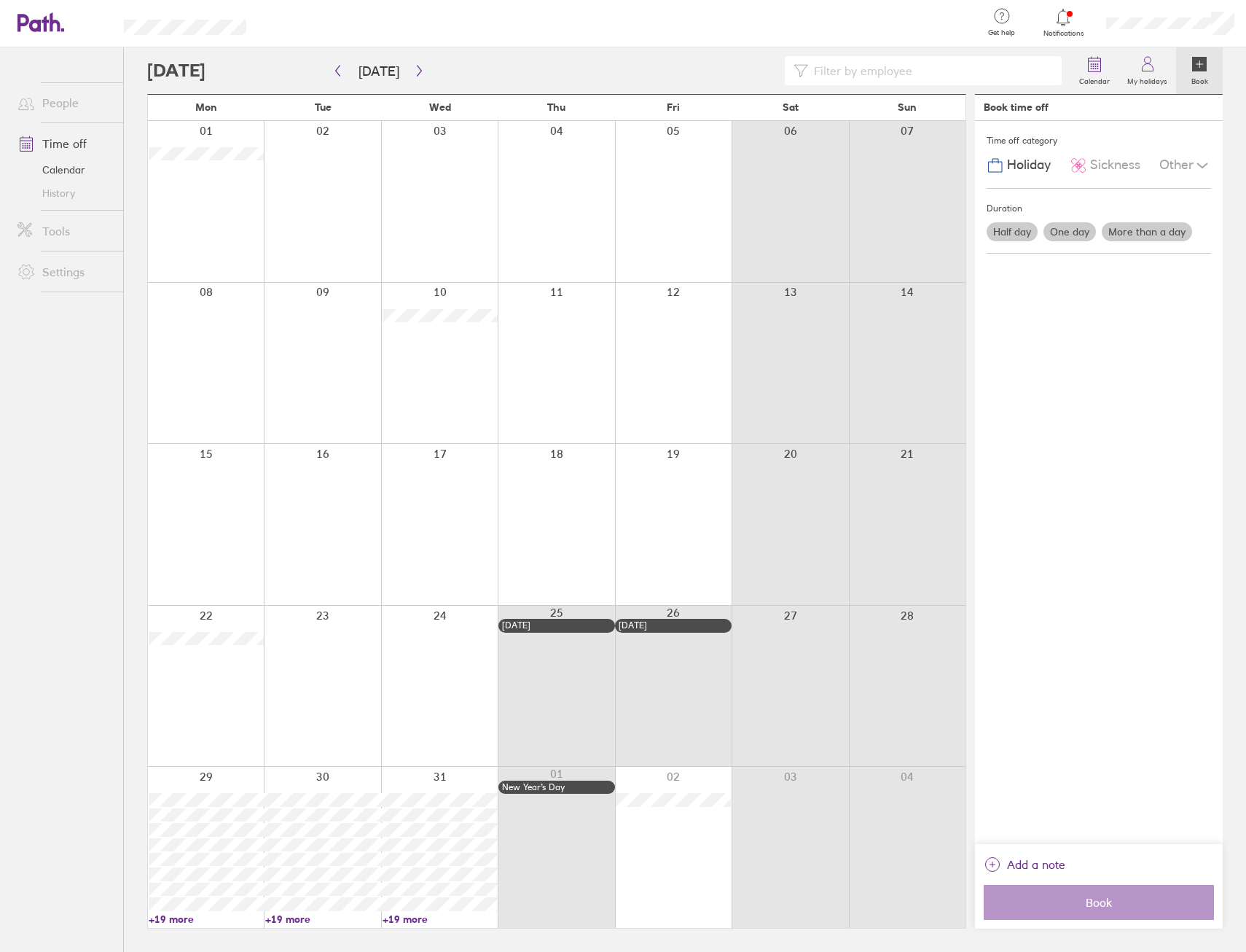
click at [435, 710] on div at bounding box center [439, 686] width 117 height 161
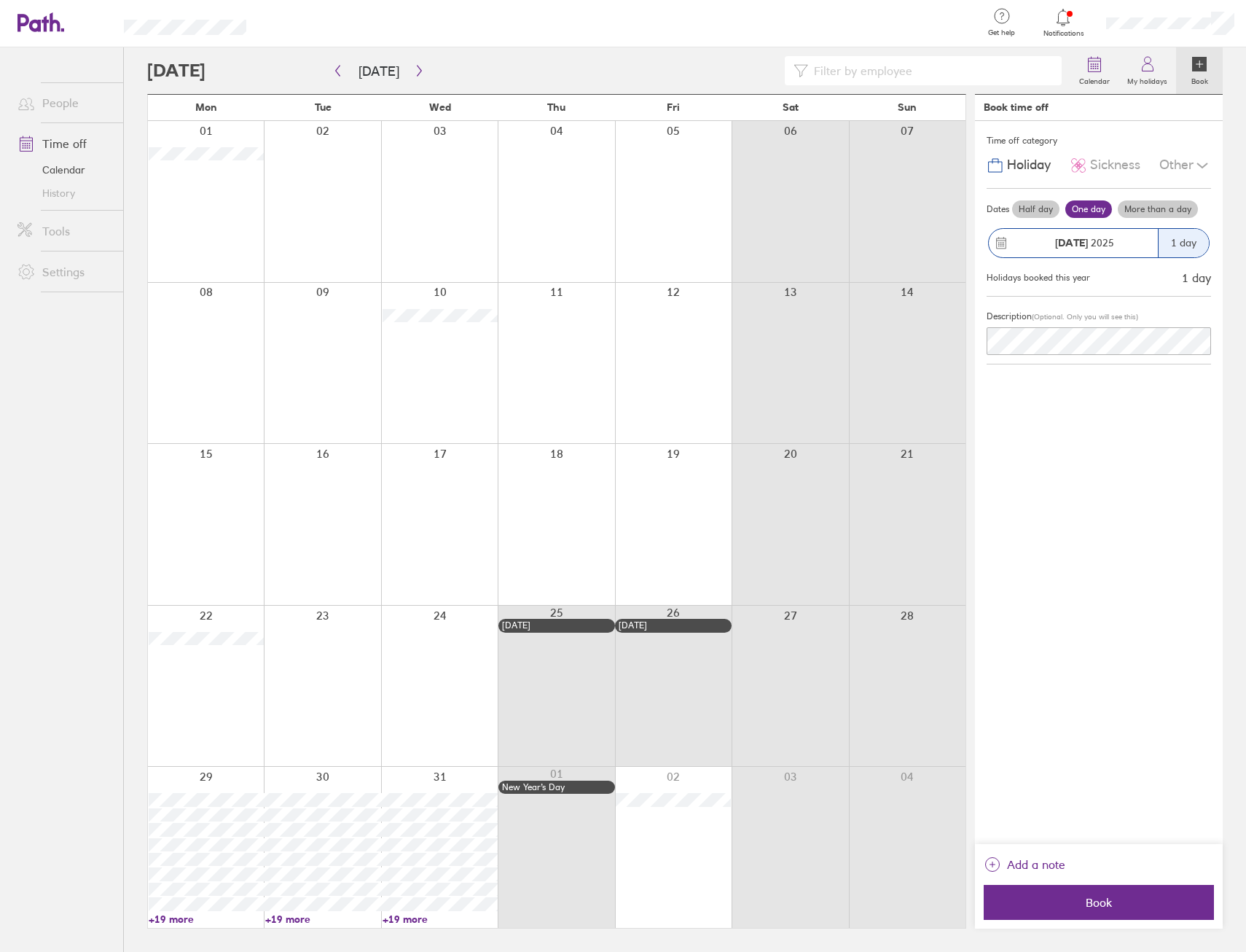
click at [451, 678] on div at bounding box center [439, 686] width 117 height 161
click at [1081, 897] on span "Book" at bounding box center [1099, 903] width 210 height 13
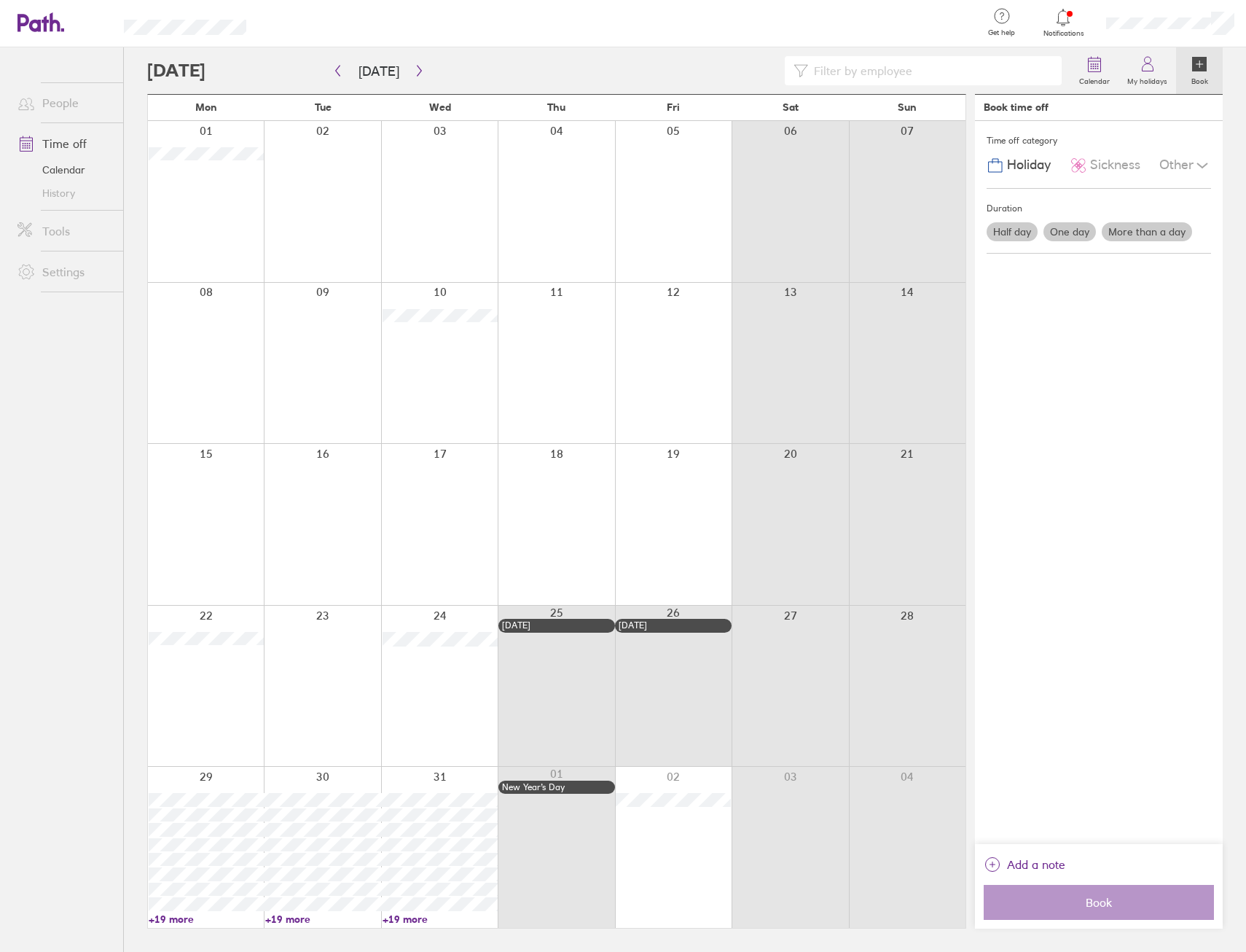
click at [169, 774] on div at bounding box center [205, 847] width 116 height 161
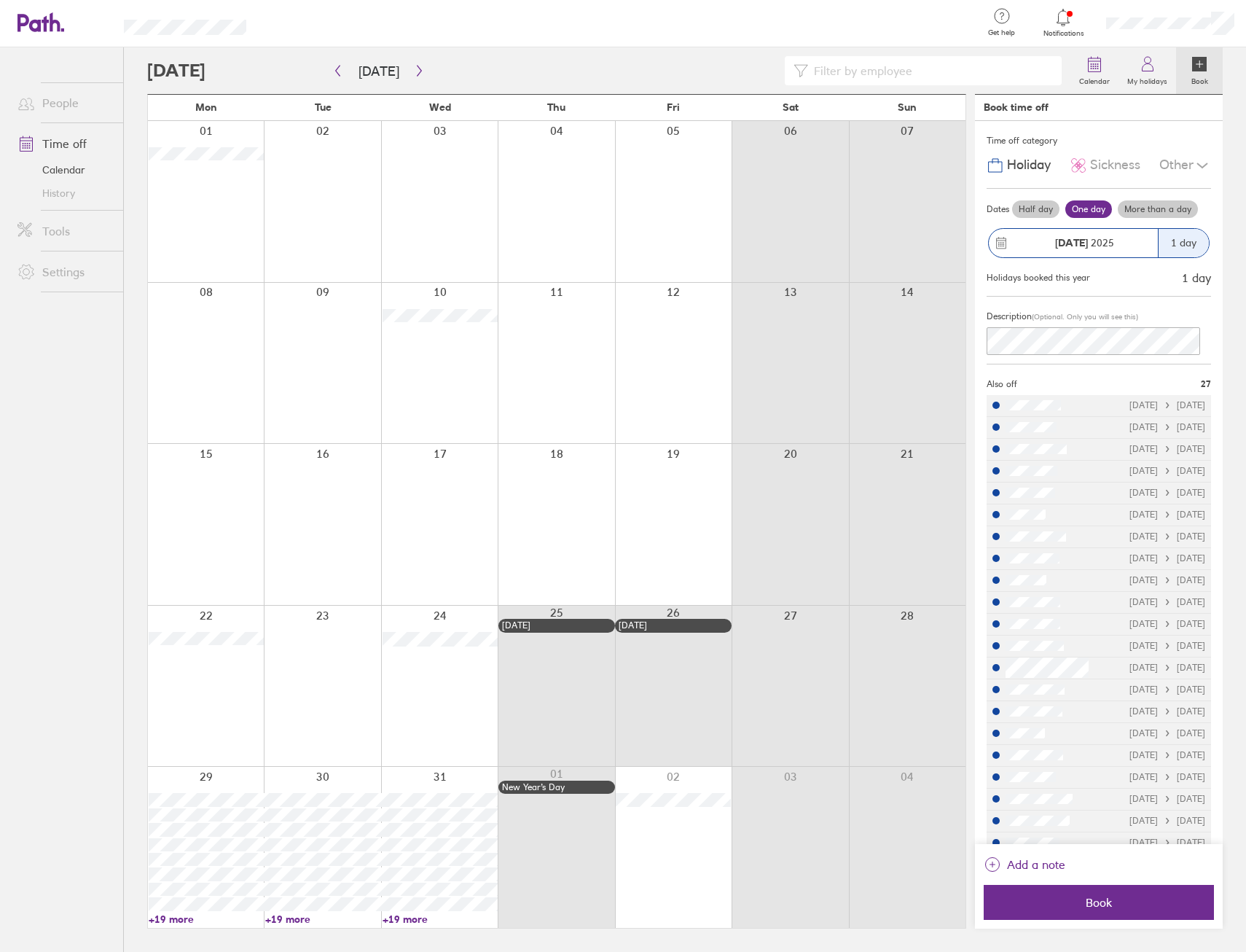
click at [61, 144] on link "Time off" at bounding box center [64, 143] width 117 height 29
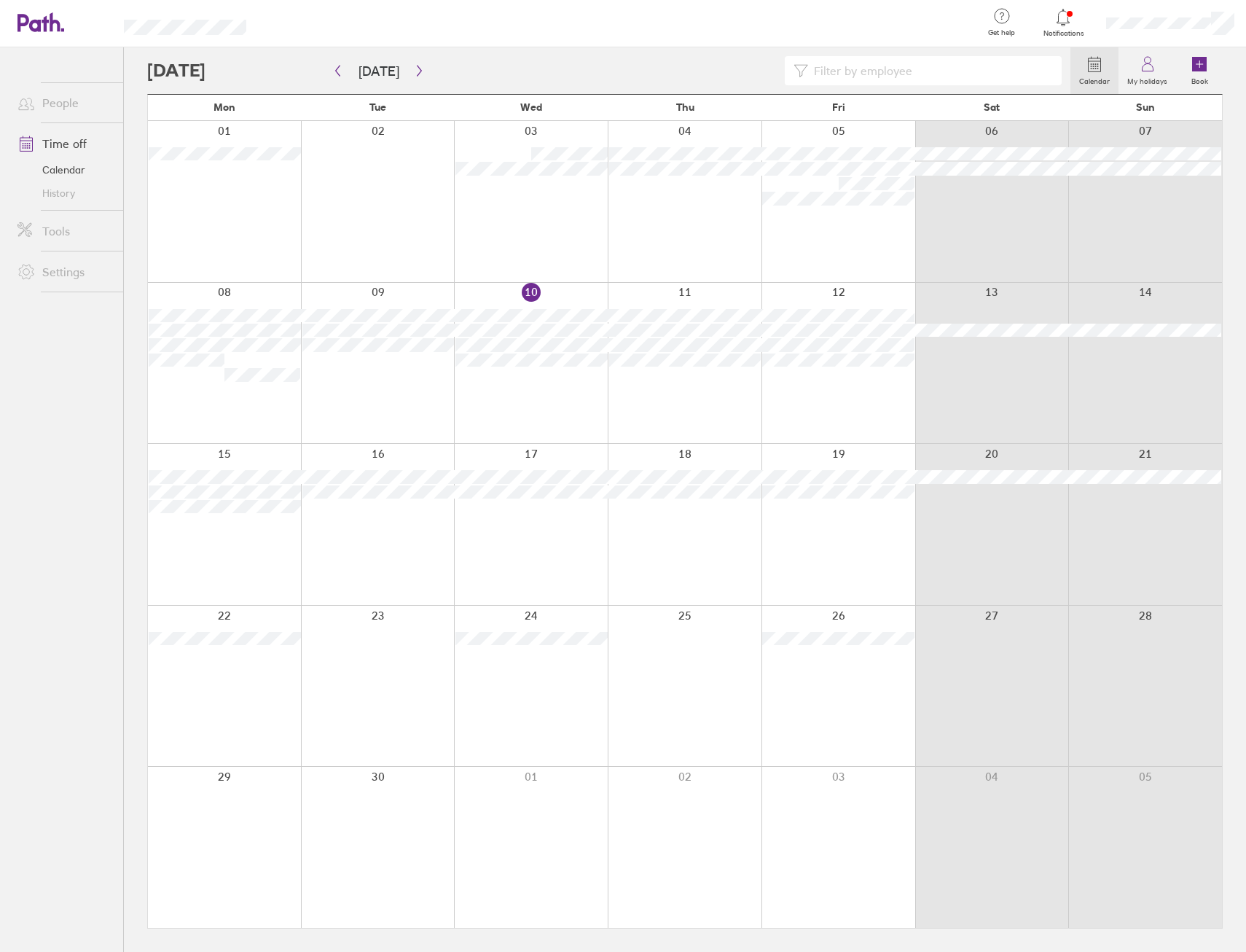
click at [3, 366] on ul "People Time off Calendar History Tools Settings" at bounding box center [61, 475] width 123 height 856
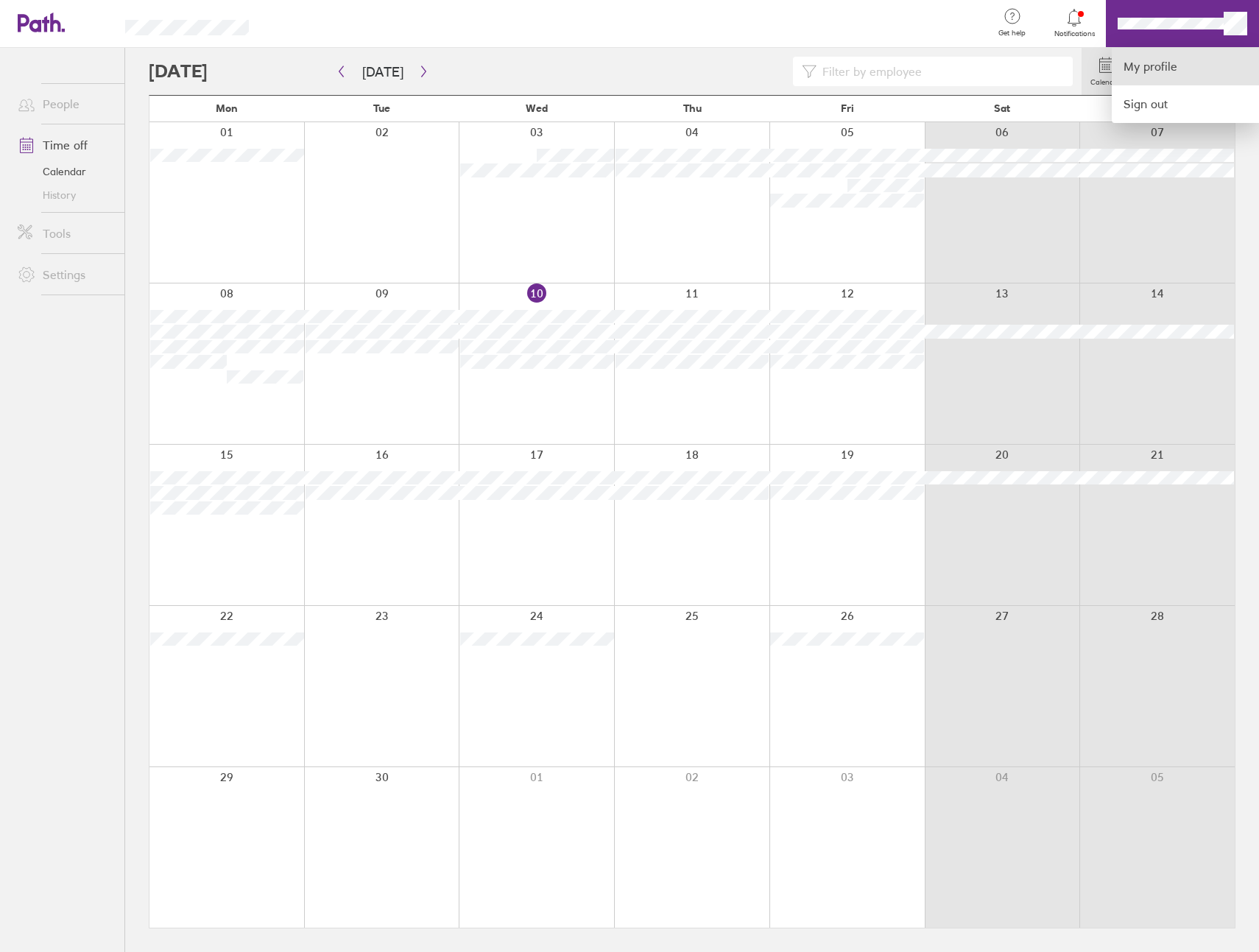
click at [1206, 72] on link "My profile" at bounding box center [1185, 66] width 147 height 37
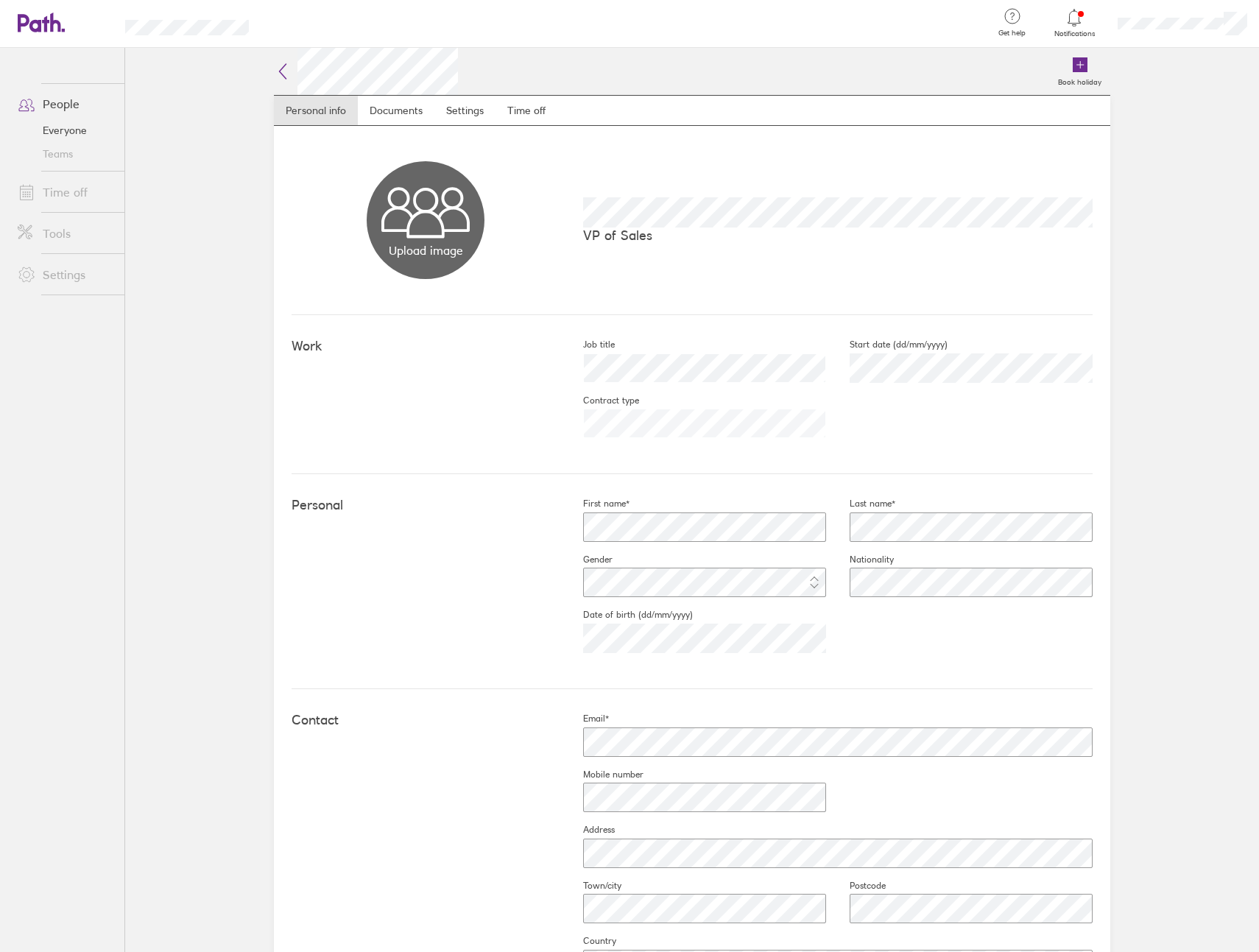
click at [1069, 29] on span "Notifications" at bounding box center [1075, 34] width 48 height 9
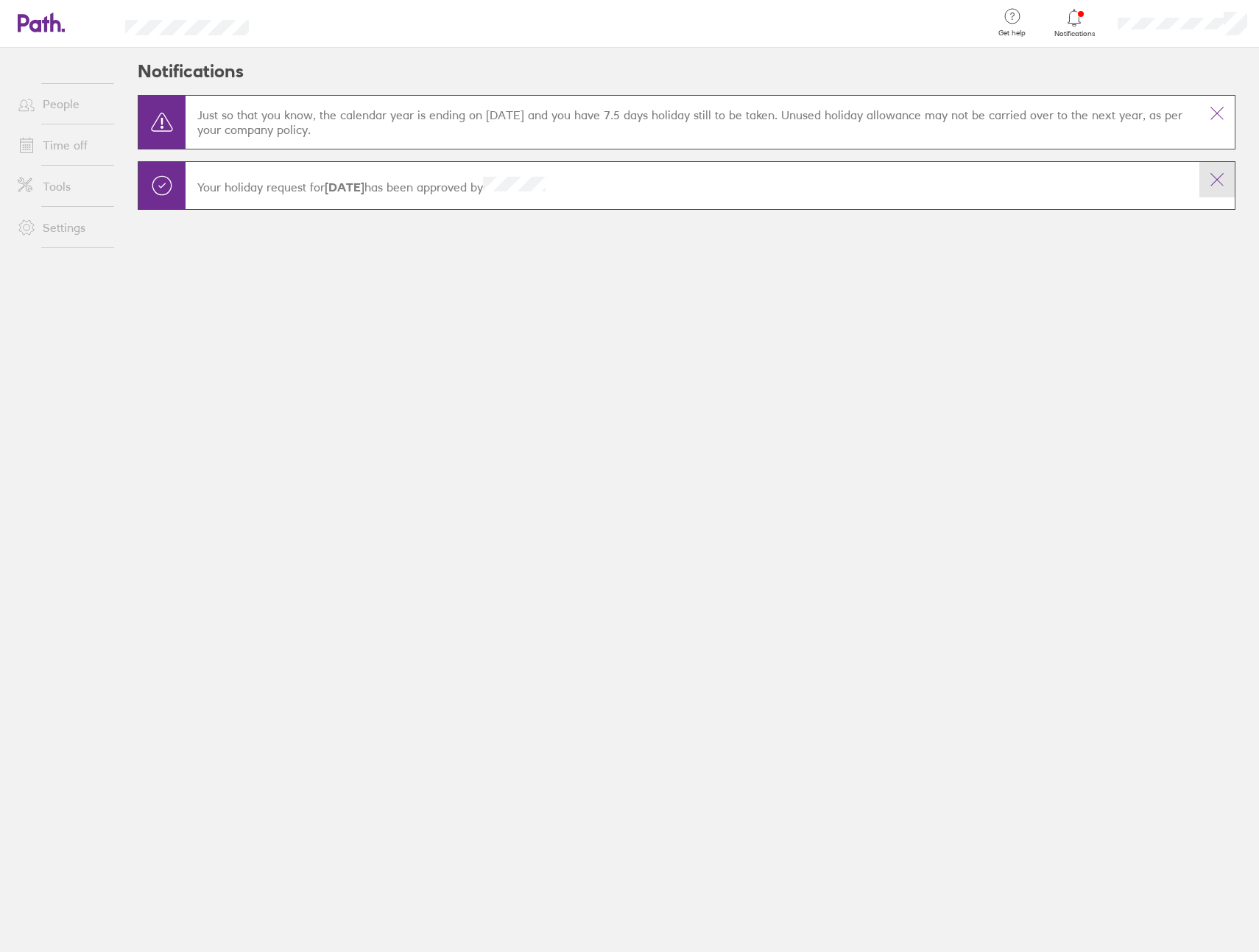
click at [1225, 175] on icon at bounding box center [1217, 180] width 18 height 18
click at [1074, 19] on icon at bounding box center [1075, 18] width 18 height 18
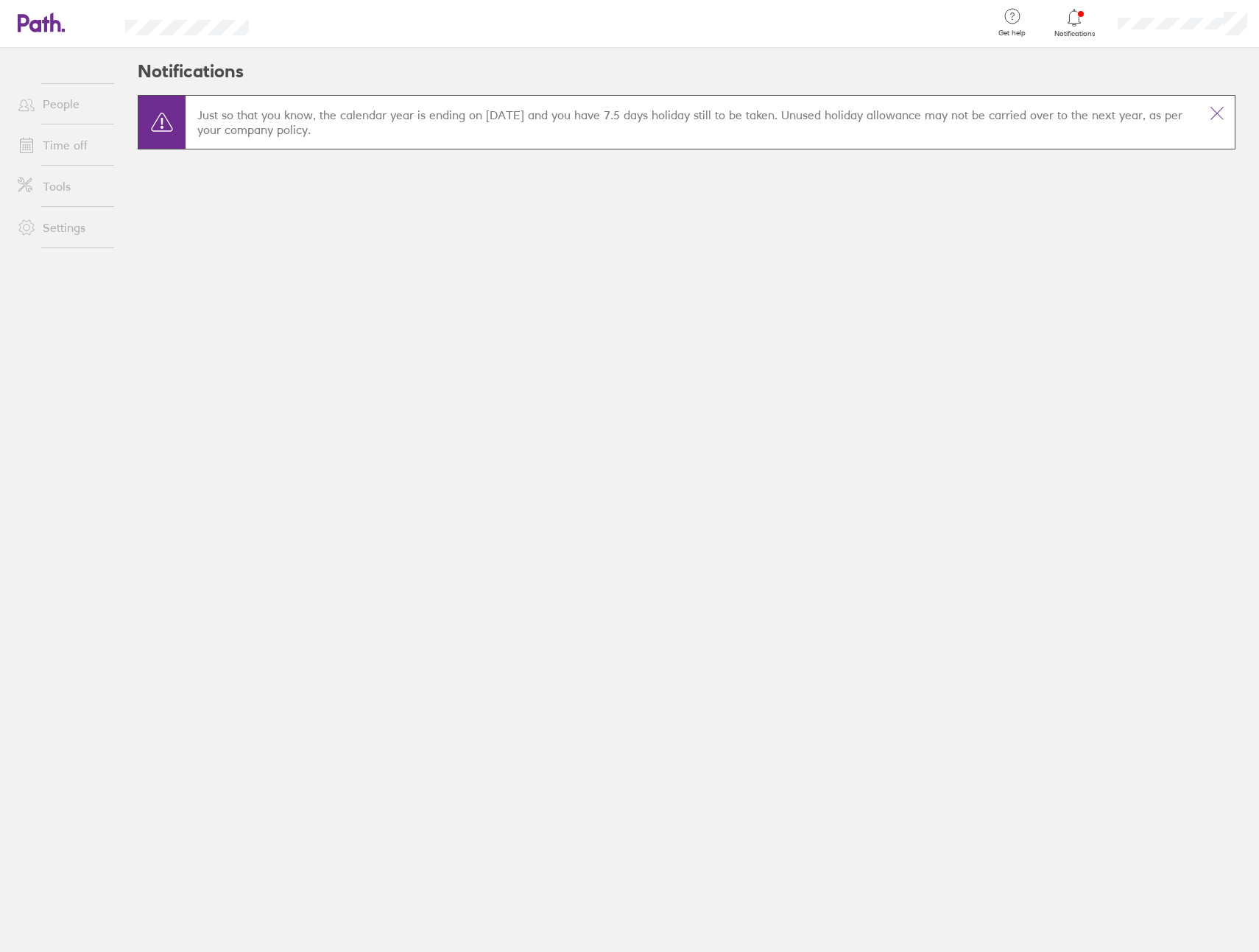
click at [855, 753] on div "Notifications Just so that you know, the calendar year is ending on [DATE] and …" at bounding box center [687, 500] width 1145 height 904
